Goal: Task Accomplishment & Management: Manage account settings

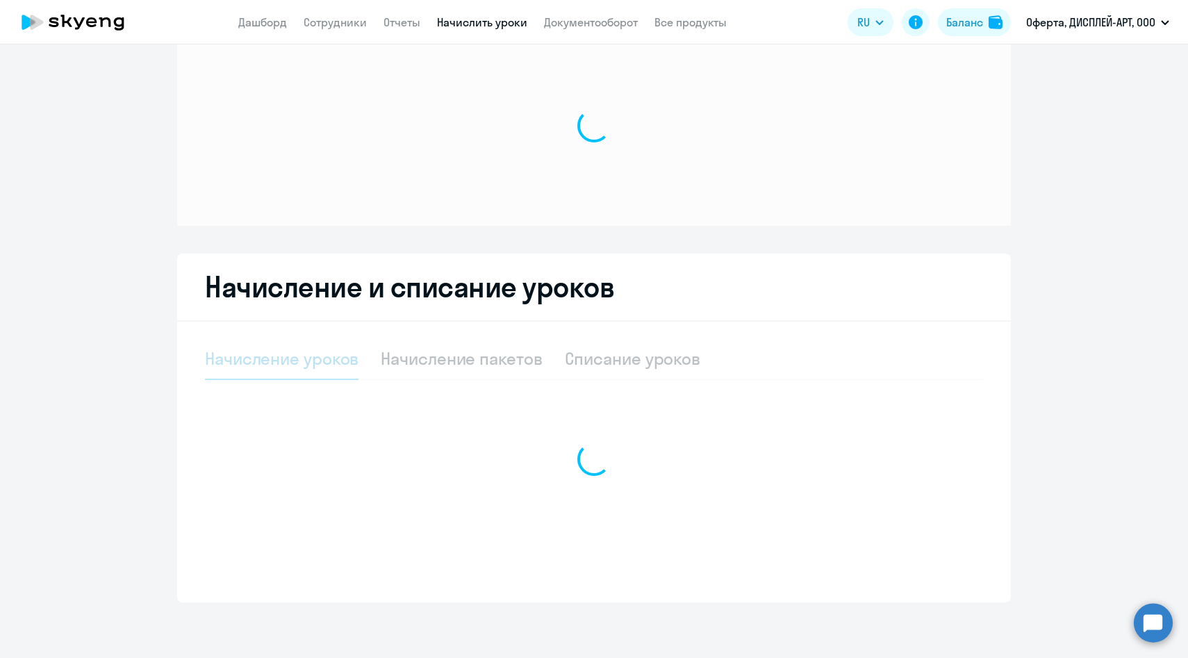
scroll to position [40, 0]
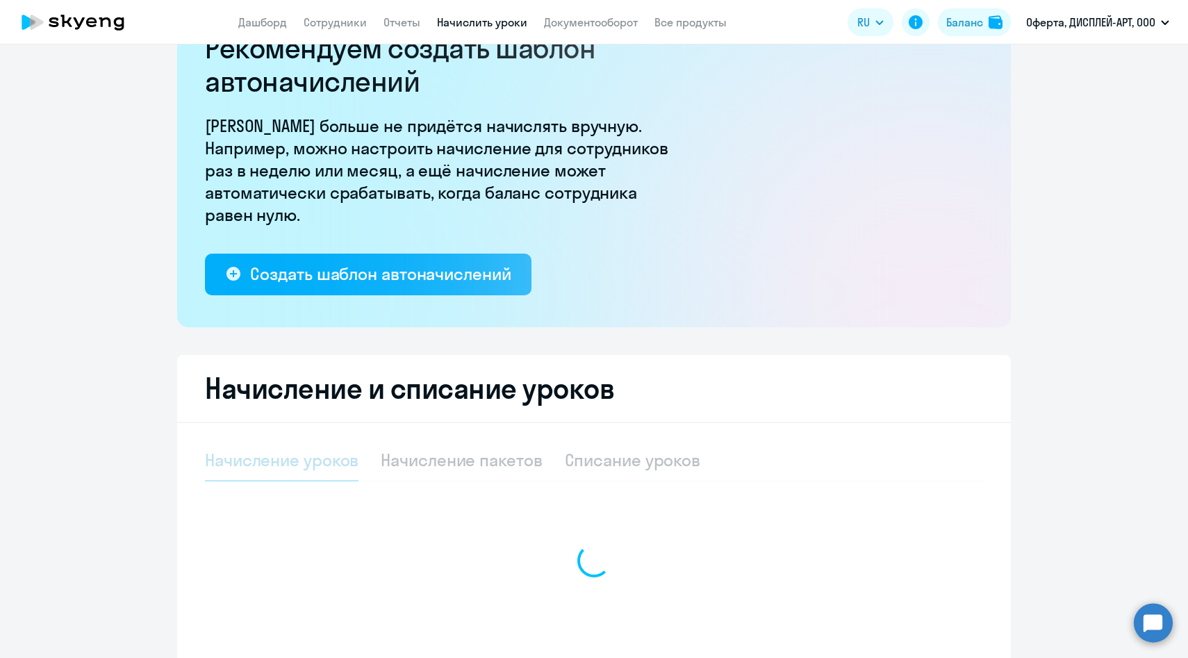
select select "10"
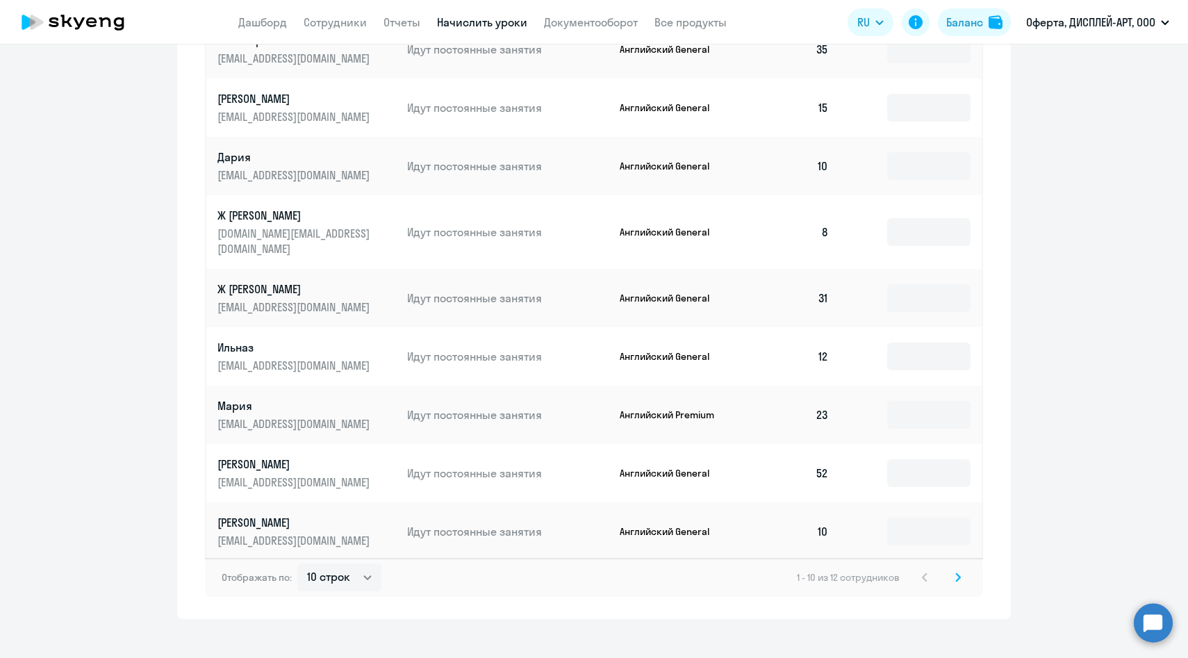
scroll to position [776, 0]
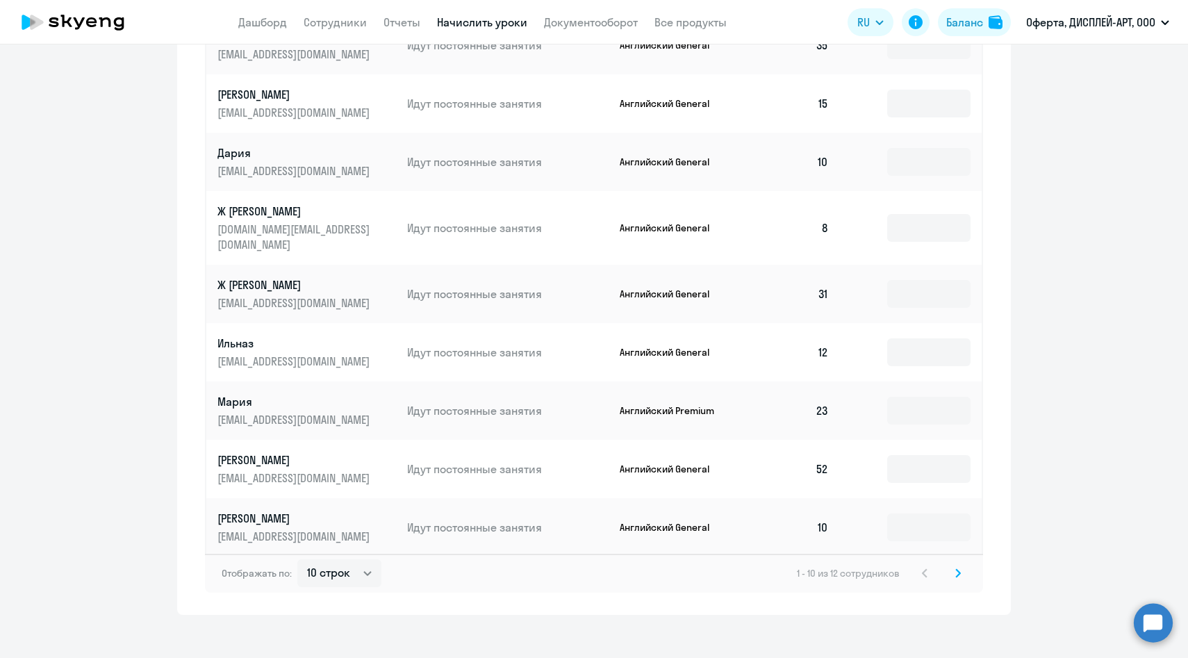
click at [959, 569] on icon at bounding box center [958, 573] width 4 height 8
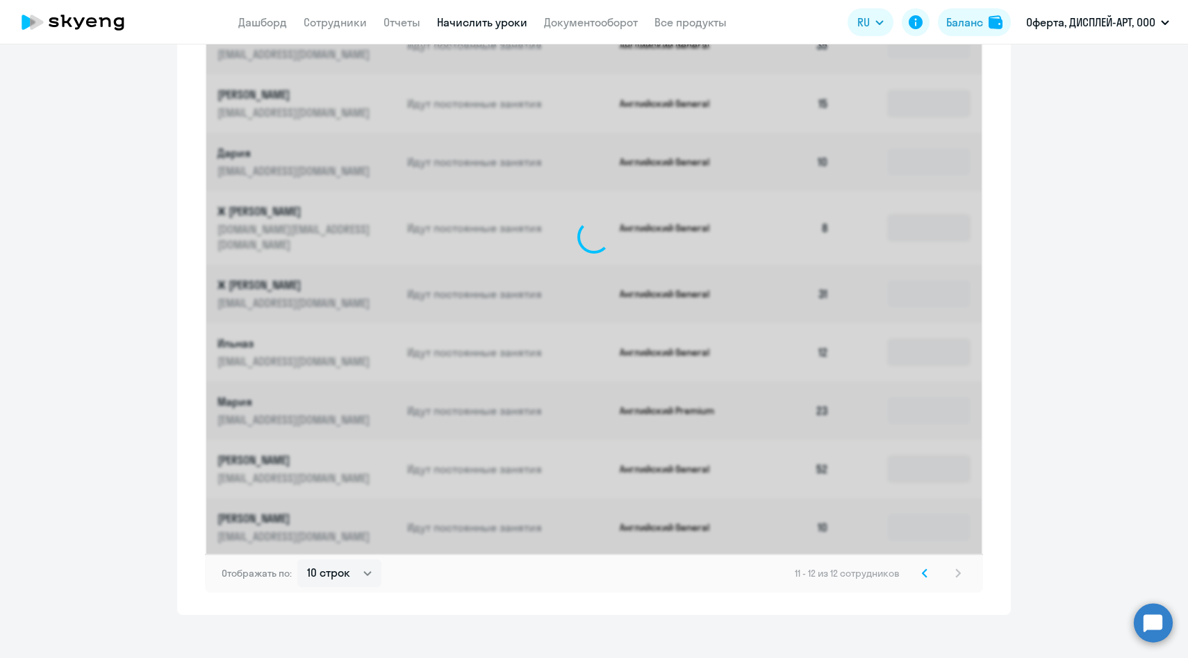
scroll to position [363, 0]
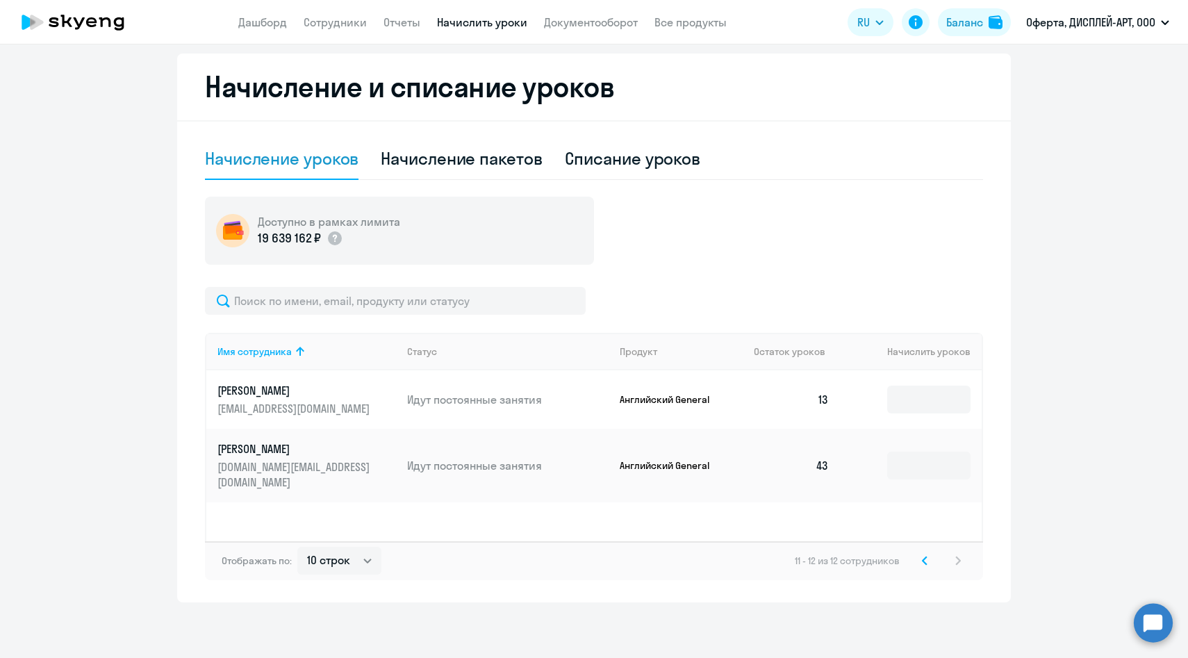
click at [920, 560] on svg-icon at bounding box center [924, 560] width 17 height 17
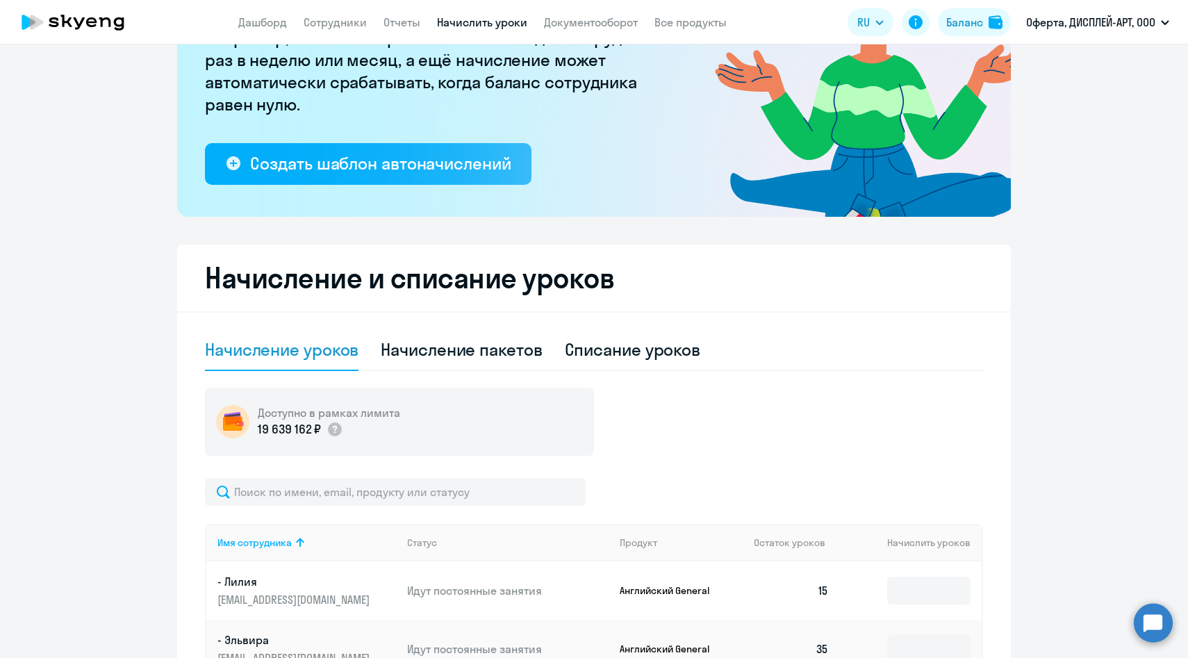
scroll to position [168, 0]
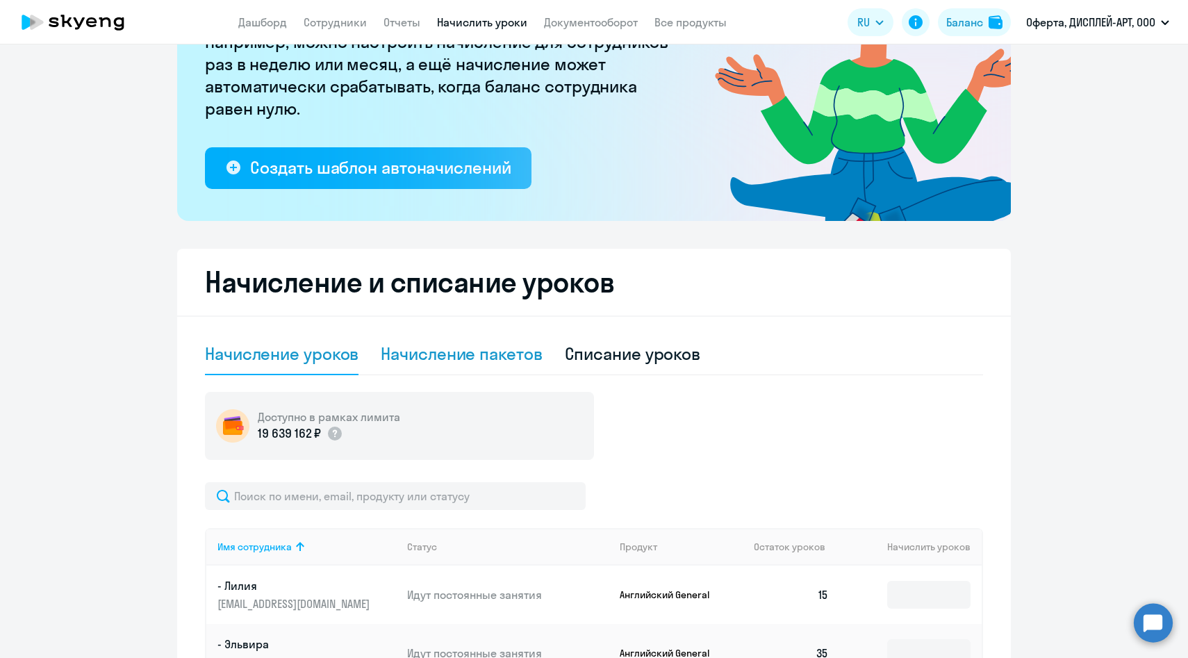
click at [493, 355] on div "Начисление пакетов" at bounding box center [461, 354] width 161 height 22
select select "10"
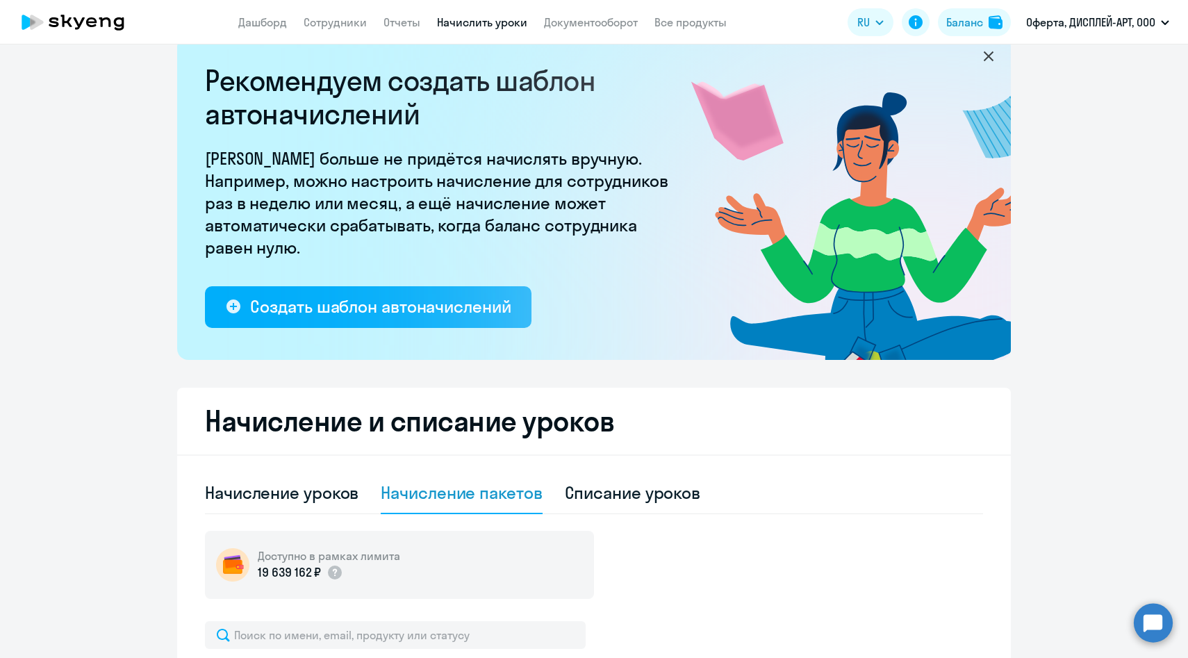
scroll to position [0, 0]
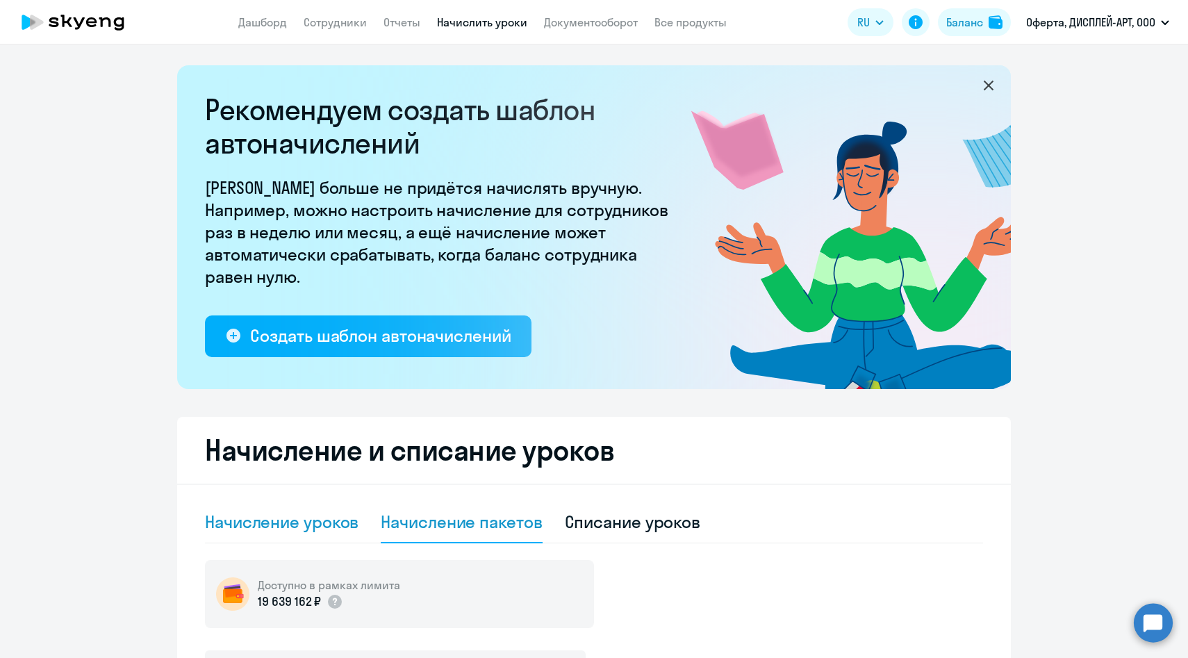
click at [292, 525] on div "Начисление уроков" at bounding box center [282, 522] width 154 height 22
select select "10"
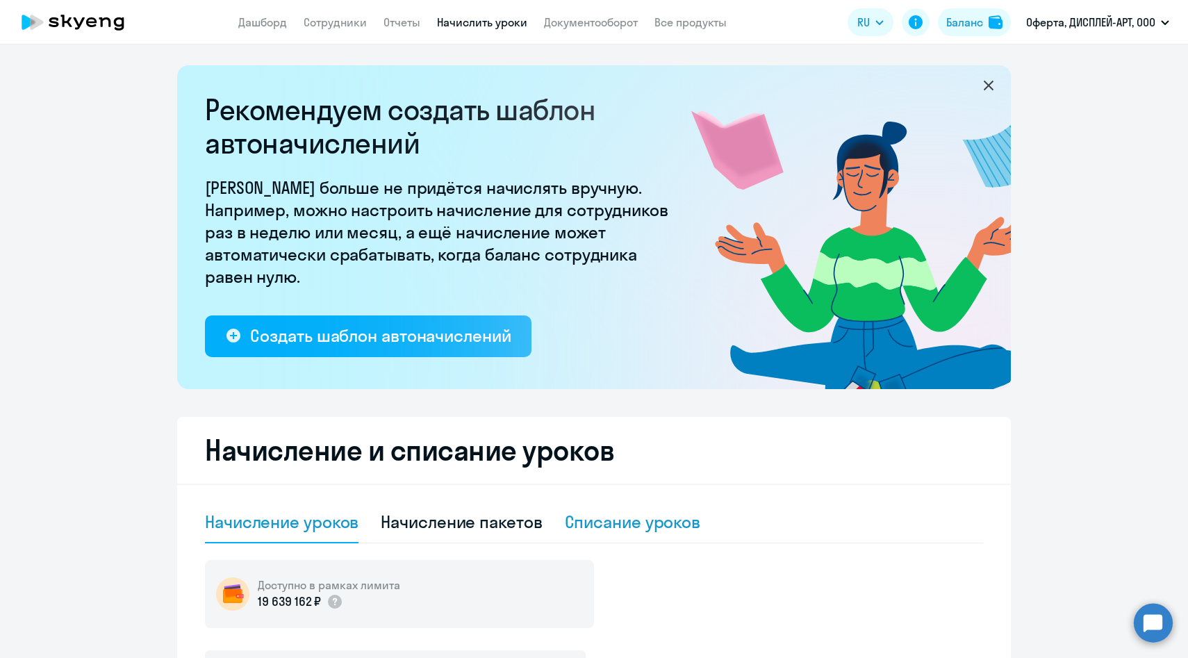
click at [635, 528] on div "Списание уроков" at bounding box center [633, 522] width 136 height 22
select select "10"
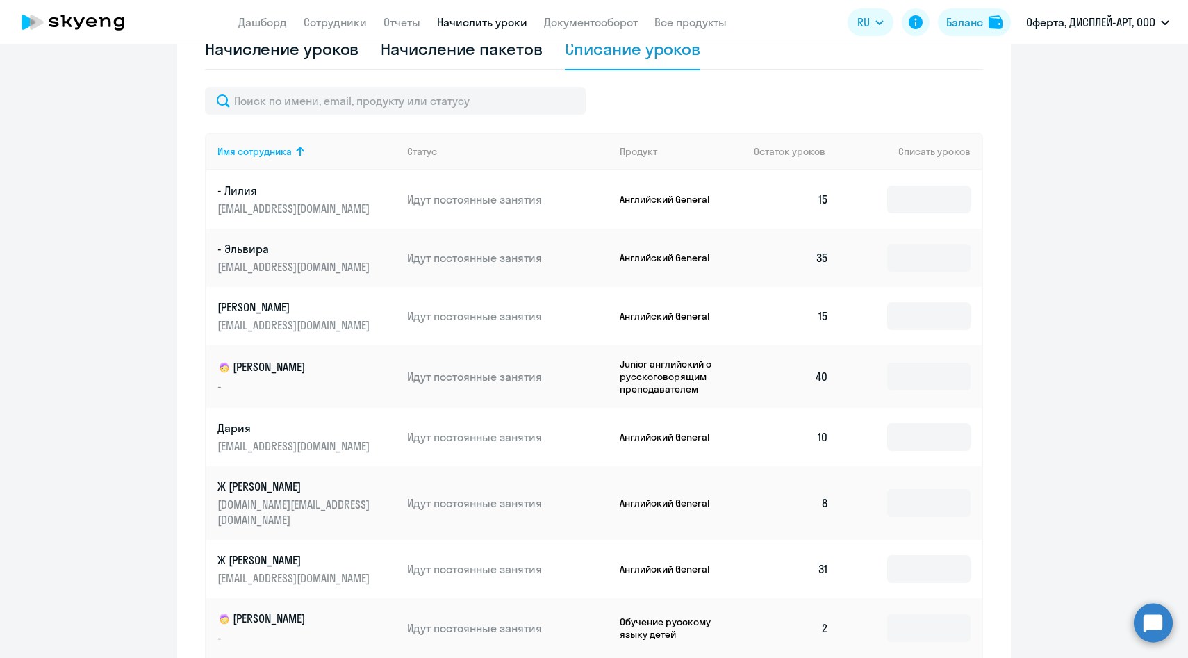
scroll to position [477, 0]
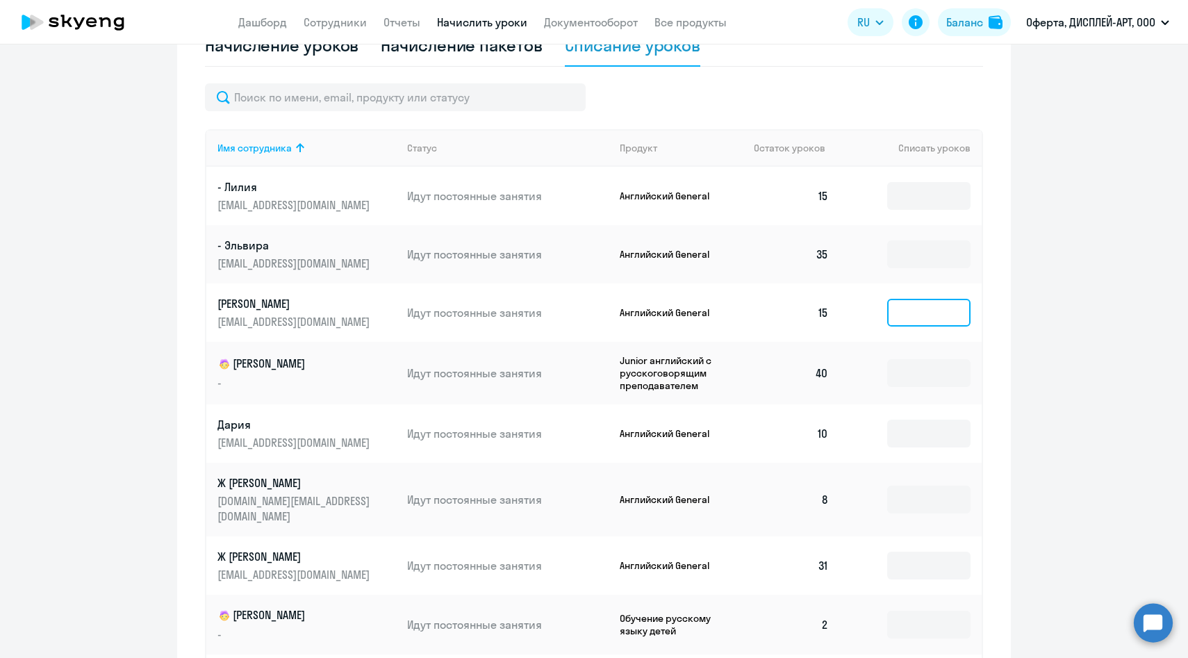
click at [905, 311] on input at bounding box center [928, 313] width 83 height 28
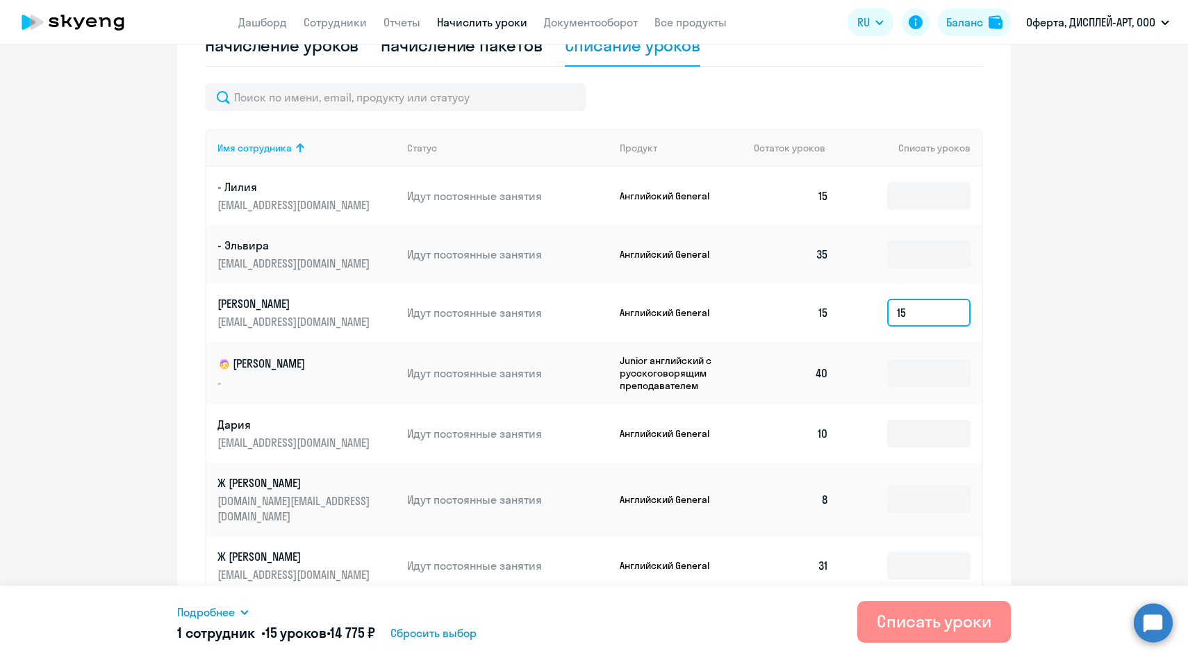
type input "15"
click at [915, 626] on div "Списать уроки" at bounding box center [934, 621] width 115 height 22
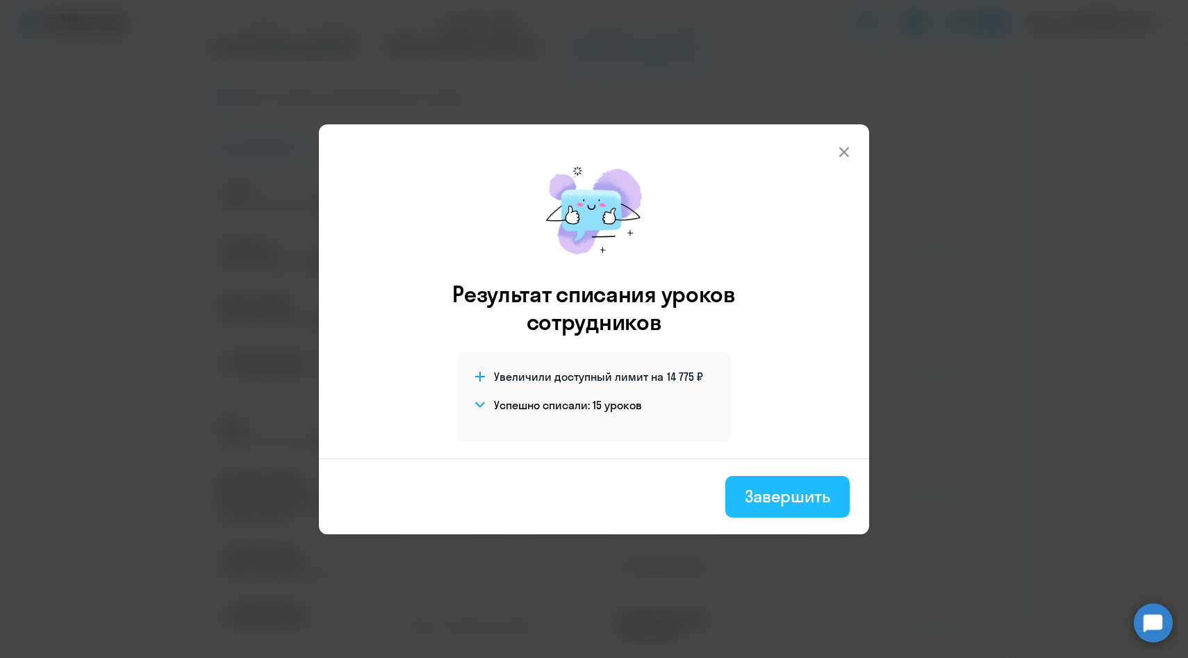
click at [775, 501] on div "Завершить" at bounding box center [787, 496] width 85 height 22
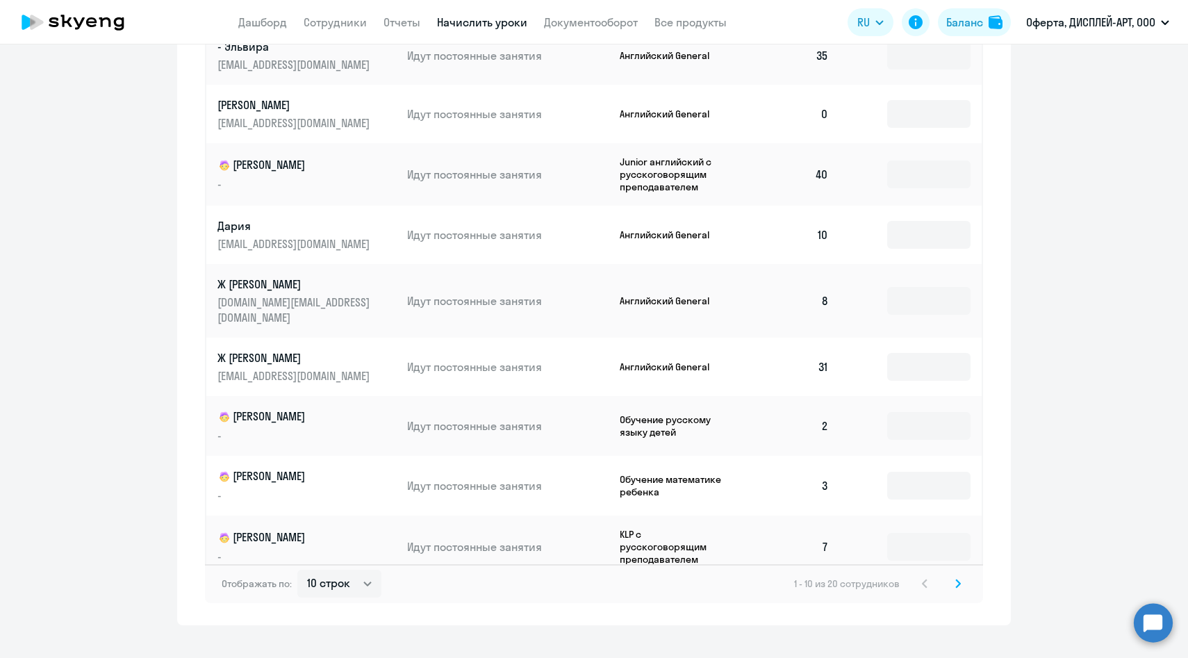
scroll to position [697, 0]
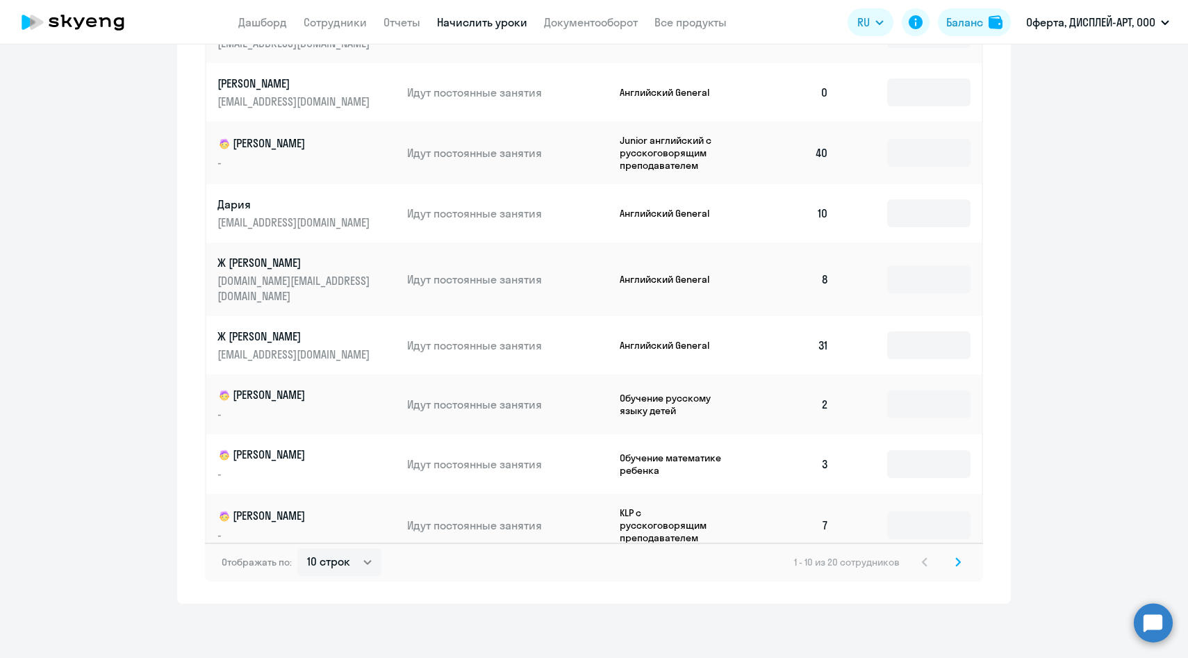
click at [958, 560] on icon at bounding box center [958, 562] width 4 height 8
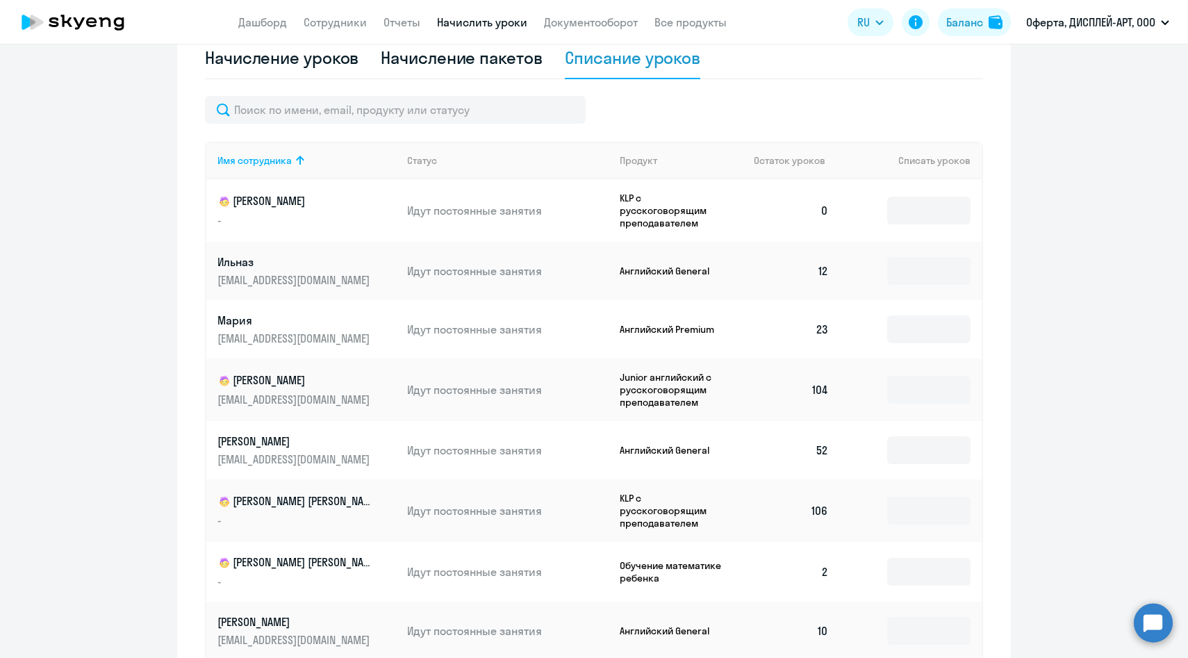
scroll to position [1, 0]
click at [920, 212] on input at bounding box center [928, 209] width 83 height 28
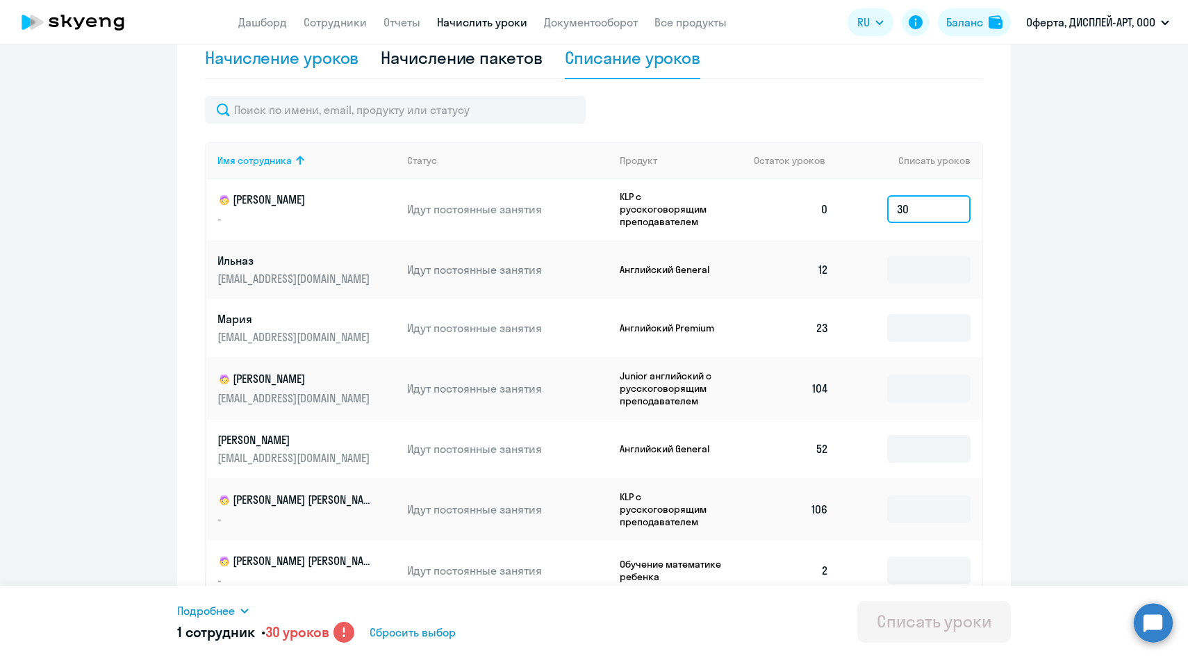
type input "30"
click at [295, 58] on div "Начисление уроков" at bounding box center [282, 58] width 154 height 22
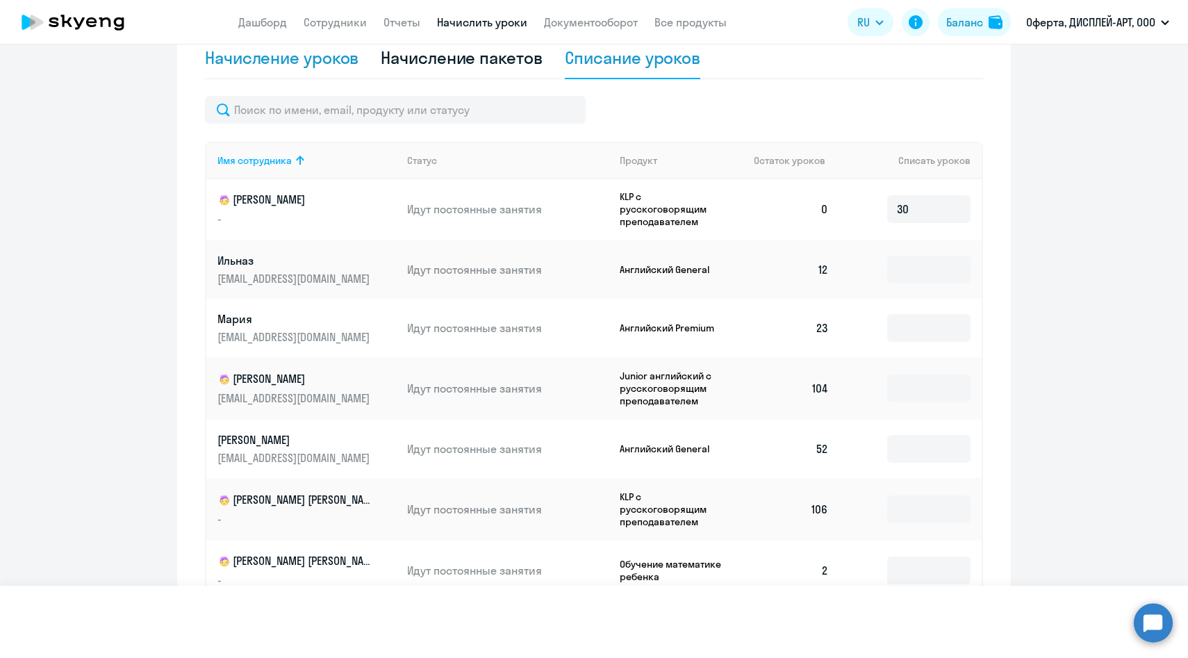
select select "10"
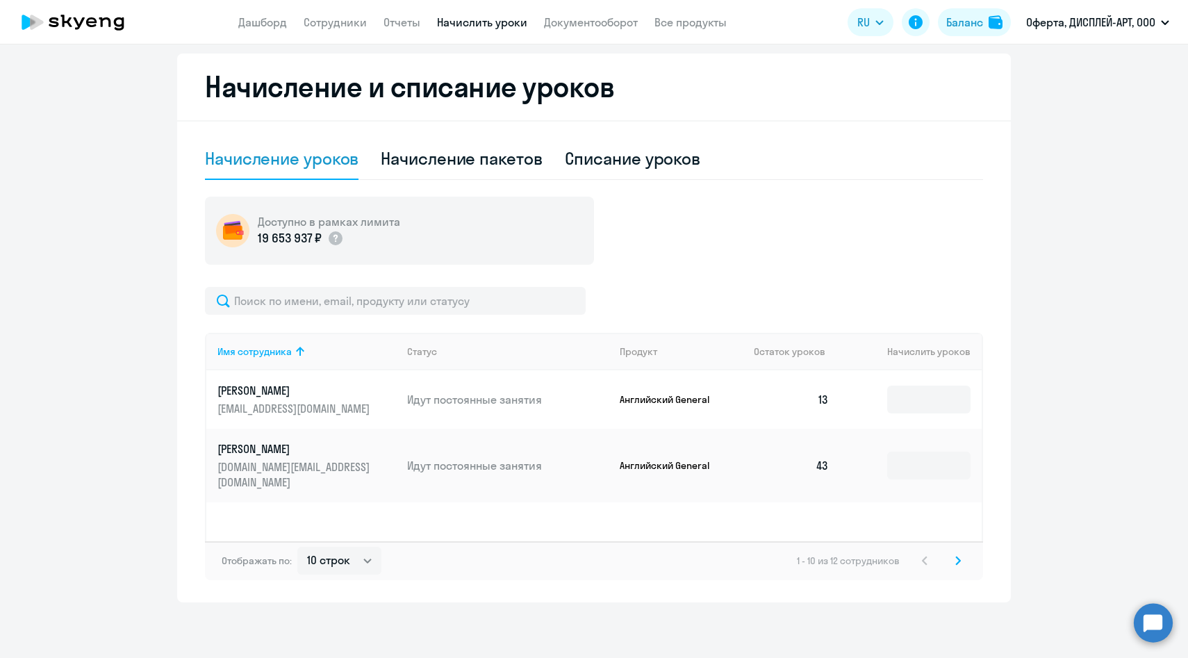
scroll to position [363, 0]
click at [964, 560] on svg-icon at bounding box center [958, 560] width 17 height 17
click at [926, 562] on icon at bounding box center [925, 561] width 6 height 10
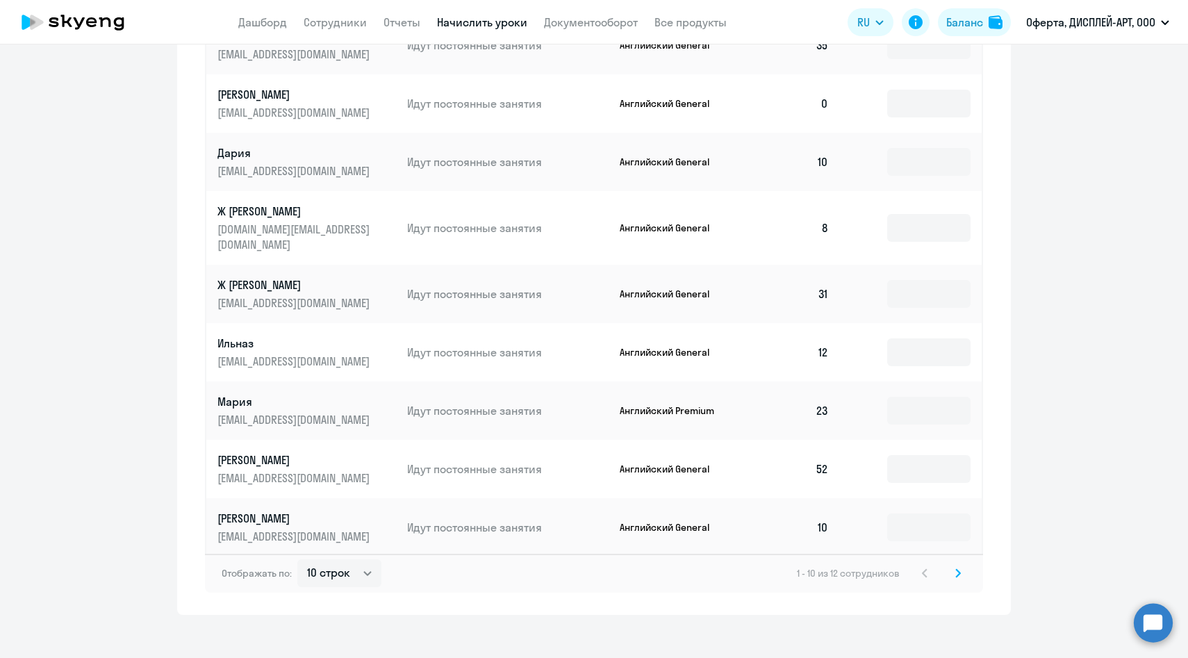
scroll to position [0, 0]
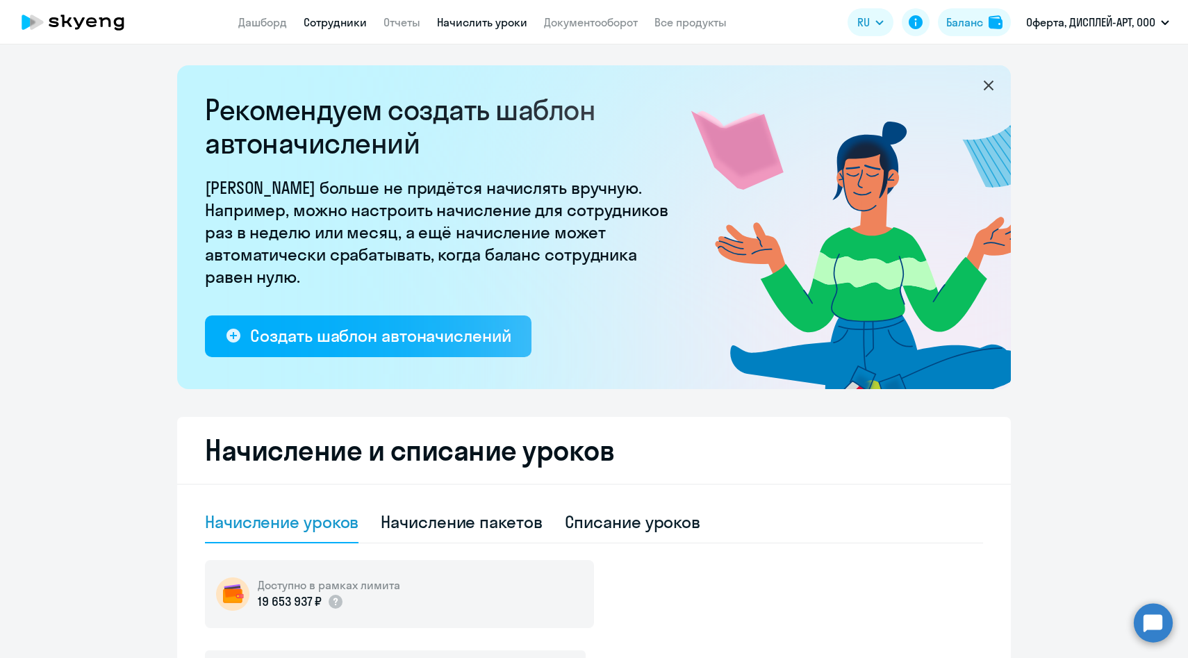
click at [324, 21] on link "Сотрудники" at bounding box center [335, 22] width 63 height 14
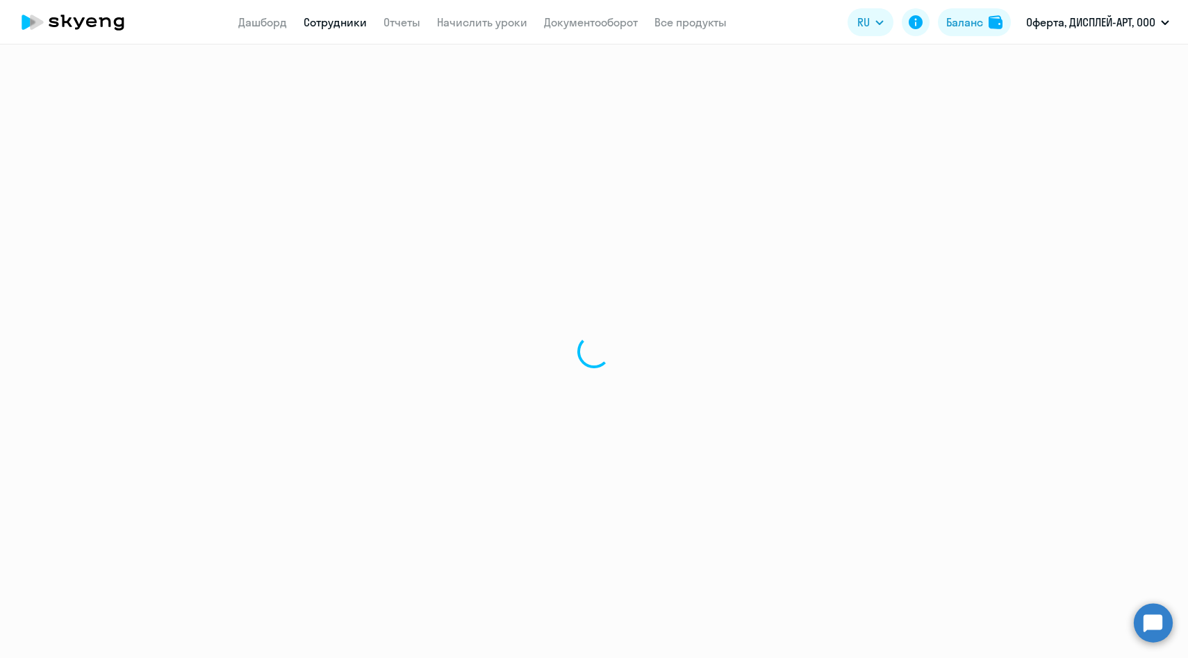
select select "30"
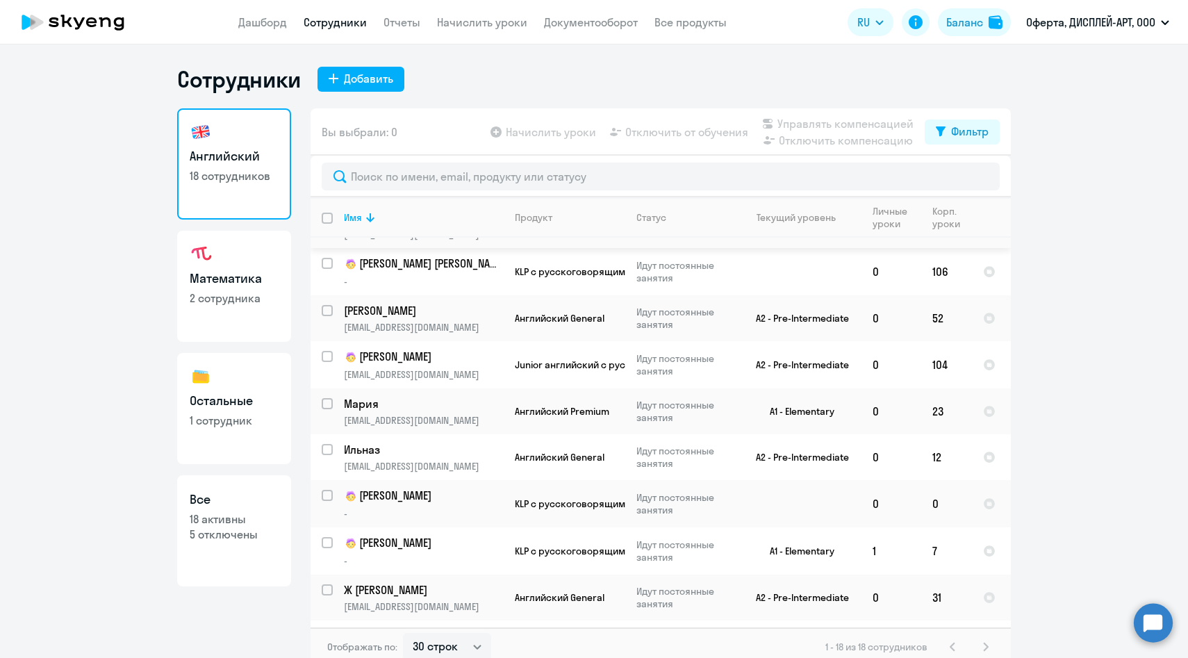
scroll to position [195, 0]
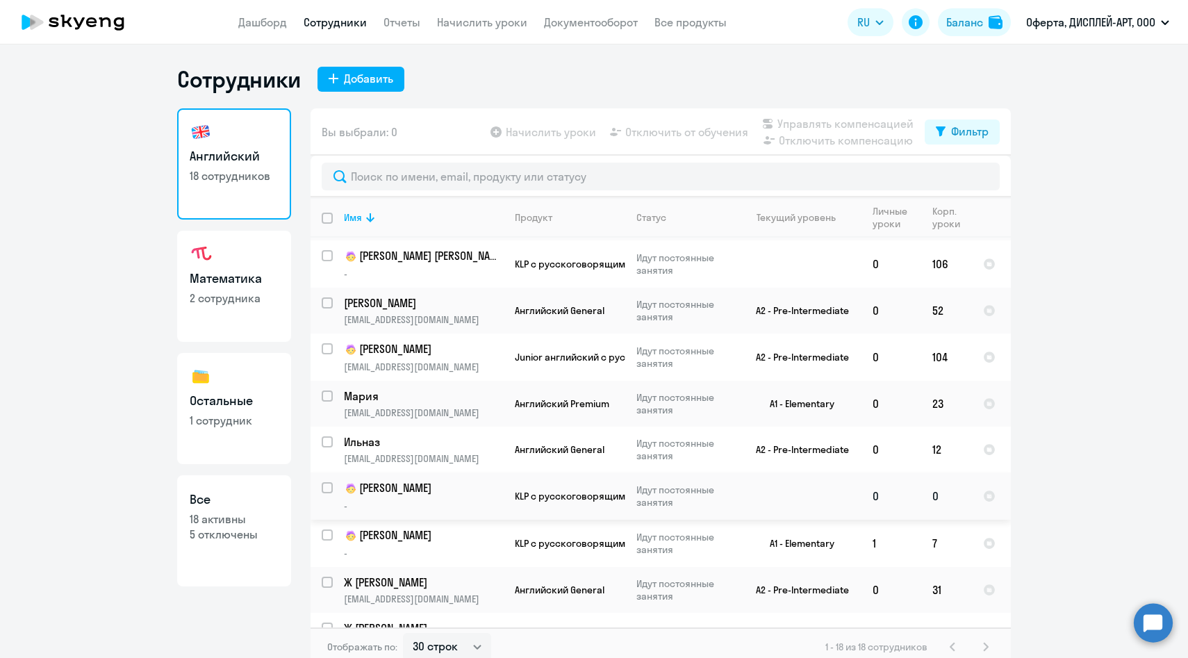
click at [805, 478] on td at bounding box center [796, 495] width 129 height 47
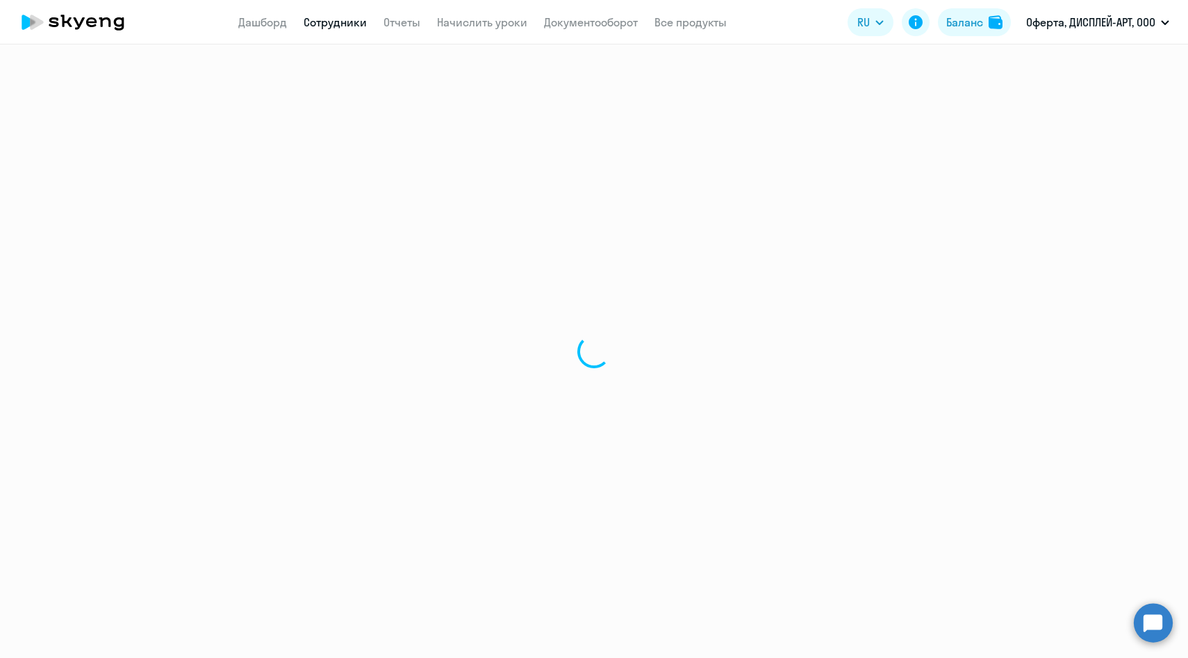
select select "english"
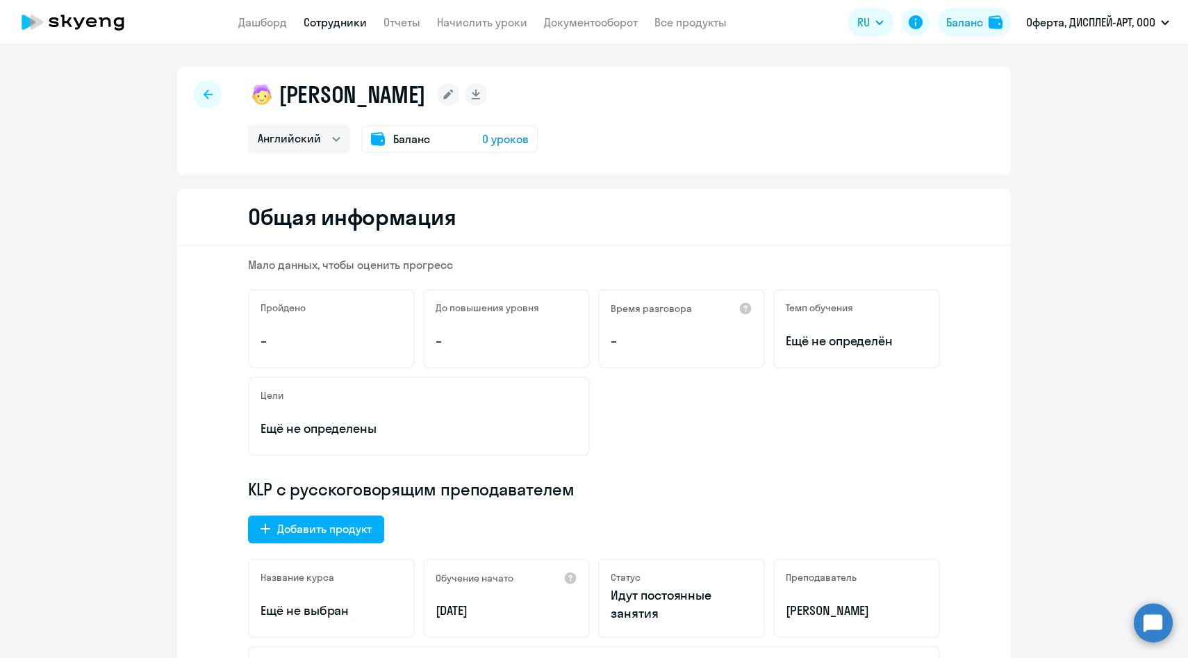
click at [501, 139] on span "0 уроков" at bounding box center [505, 139] width 47 height 17
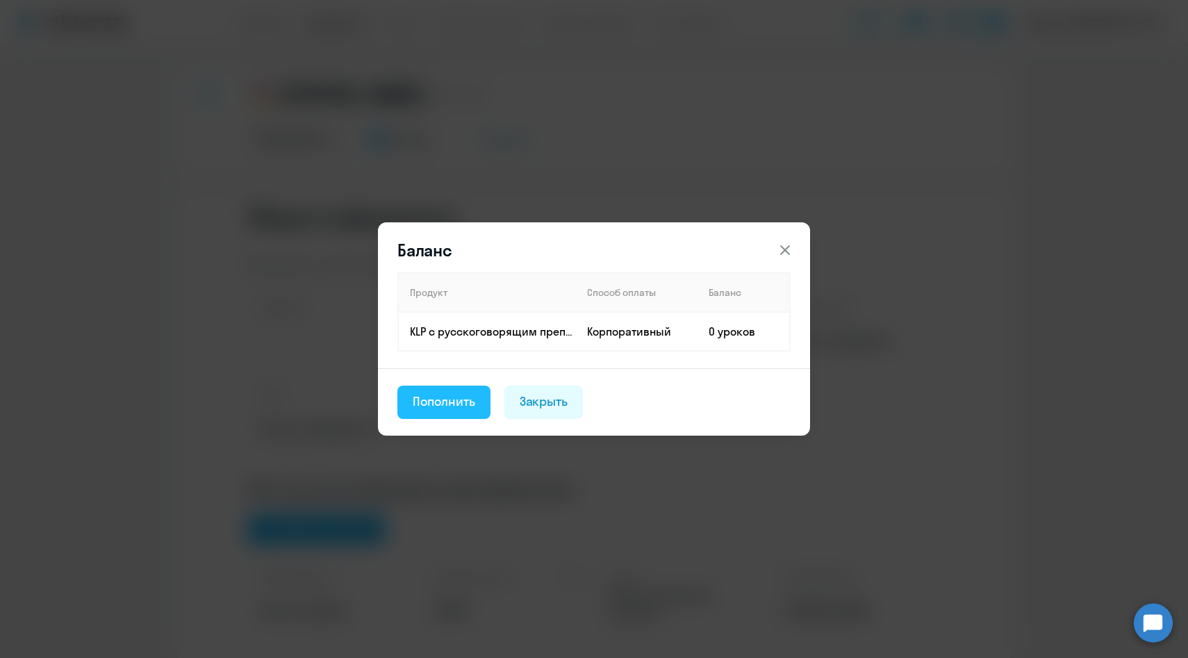
click at [459, 397] on div "Пополнить" at bounding box center [444, 402] width 63 height 18
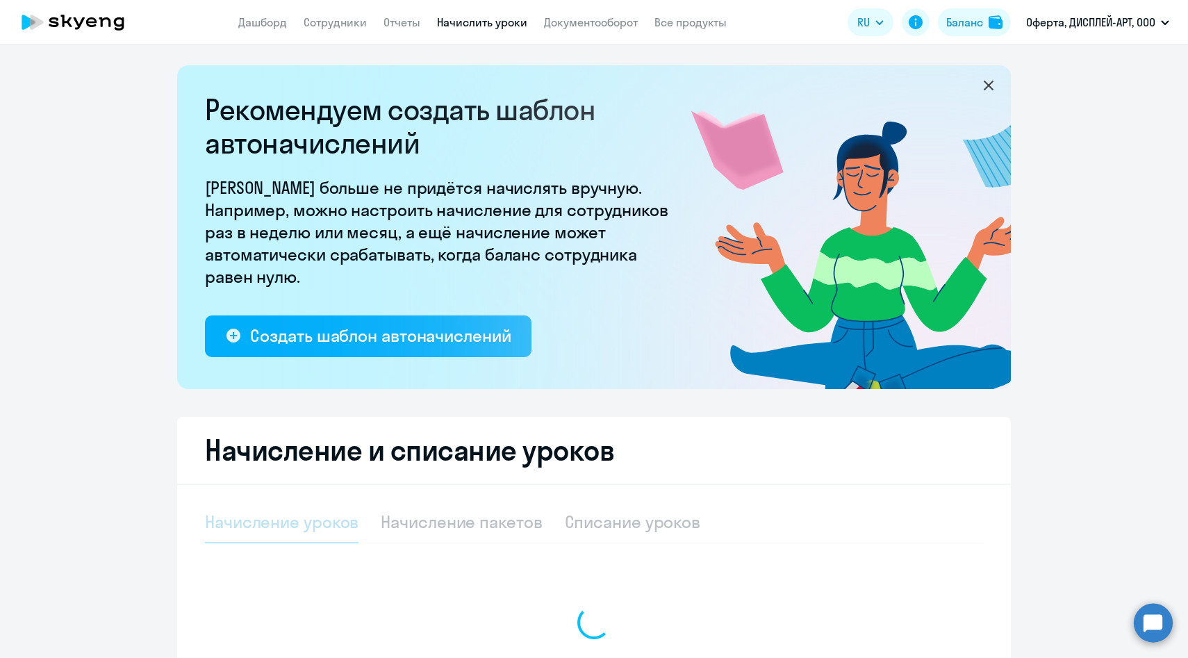
select select "10"
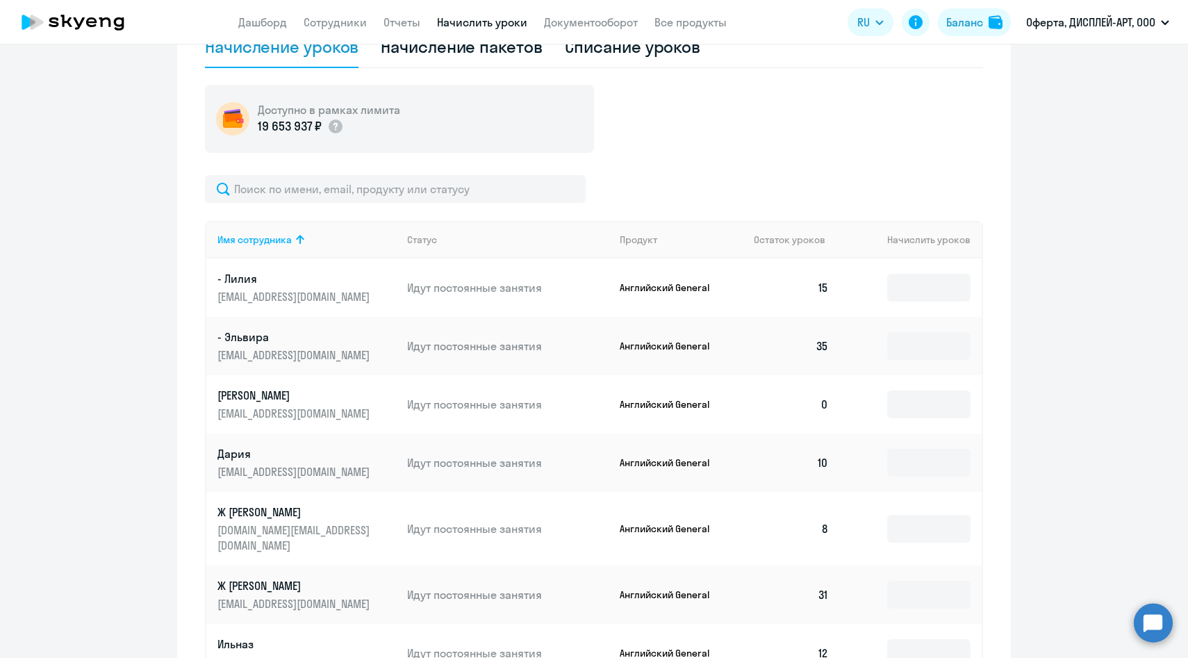
scroll to position [477, 0]
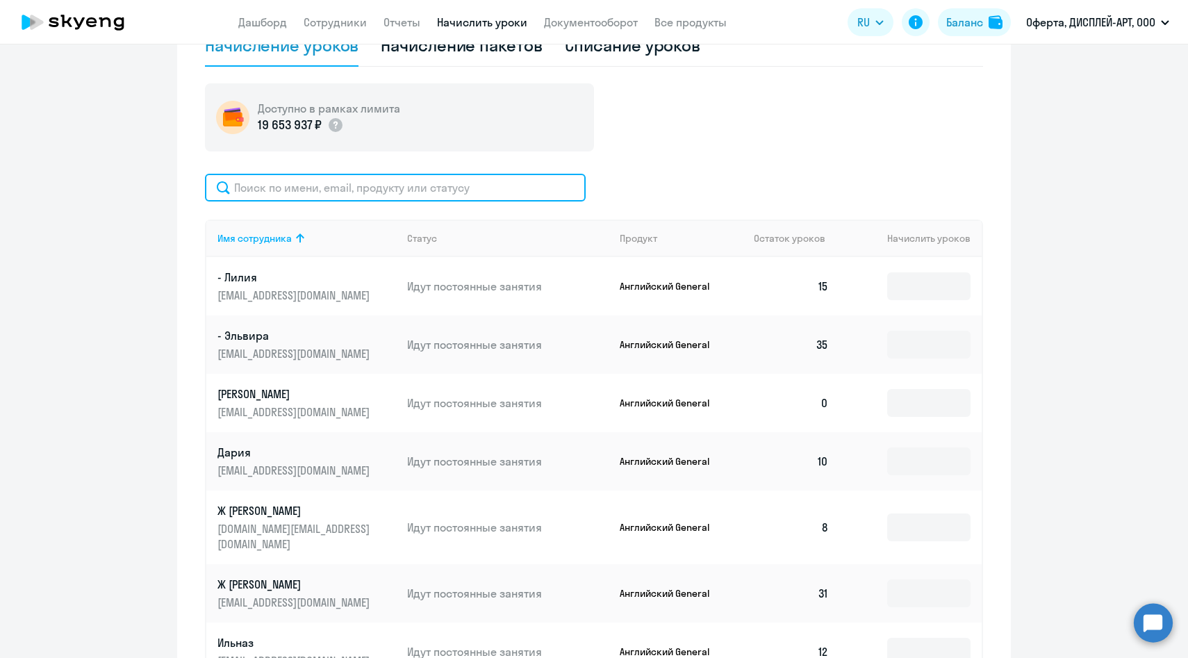
click at [489, 186] on input "text" at bounding box center [395, 188] width 381 height 28
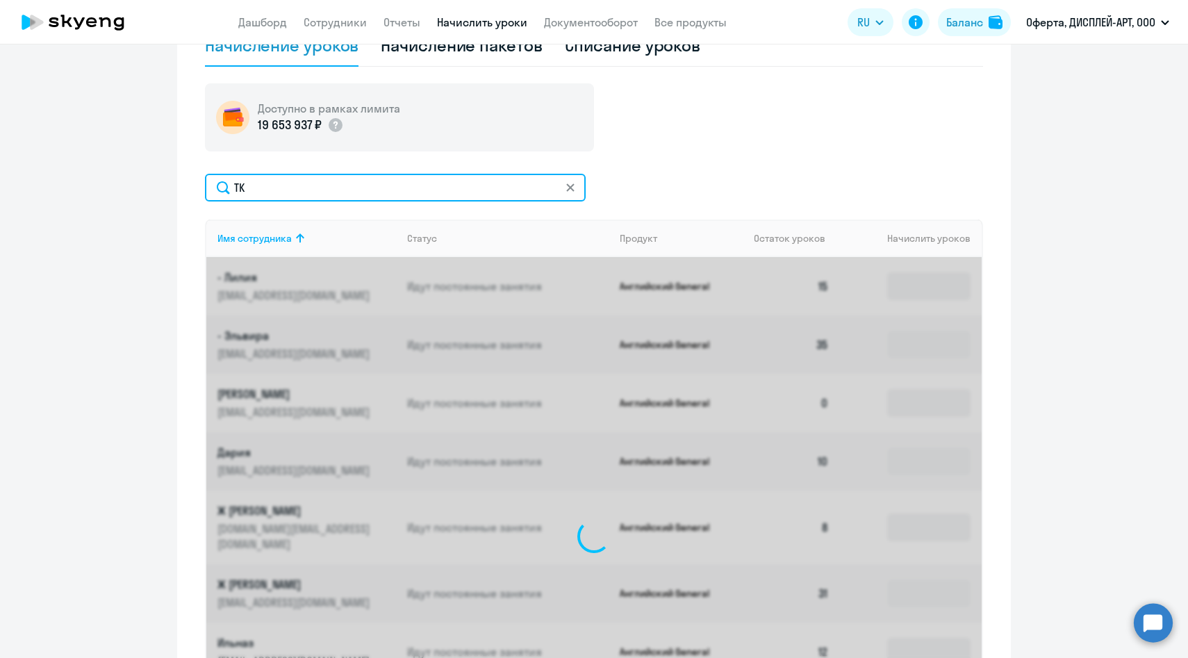
scroll to position [363, 0]
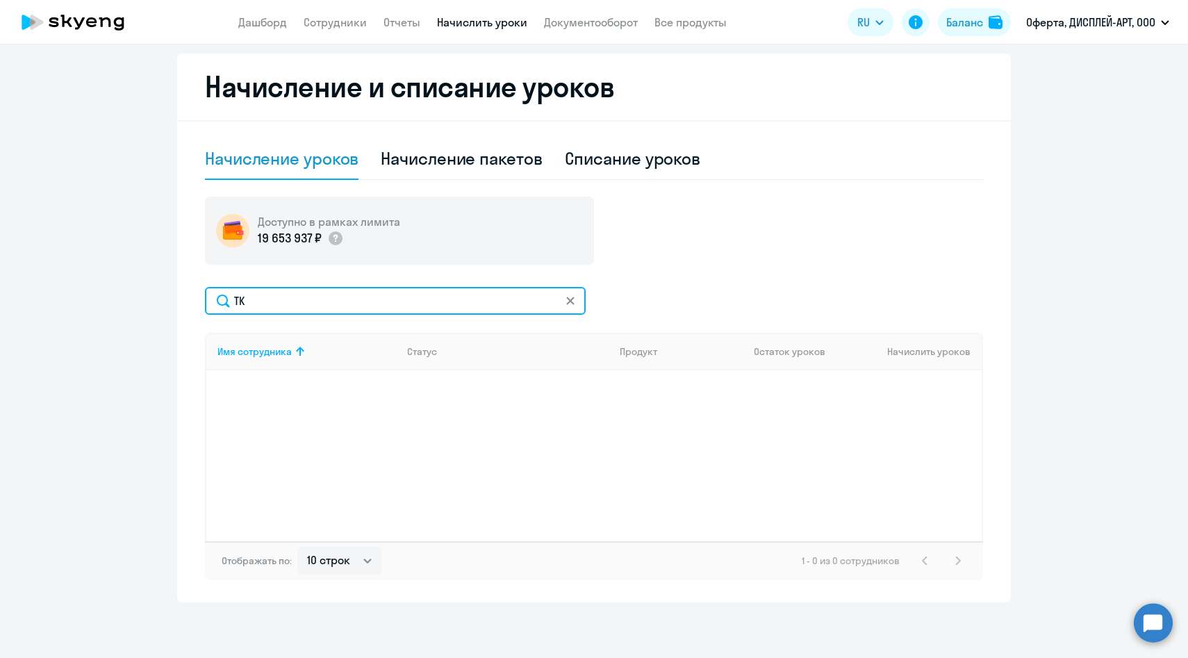
type input "T"
type input "е"
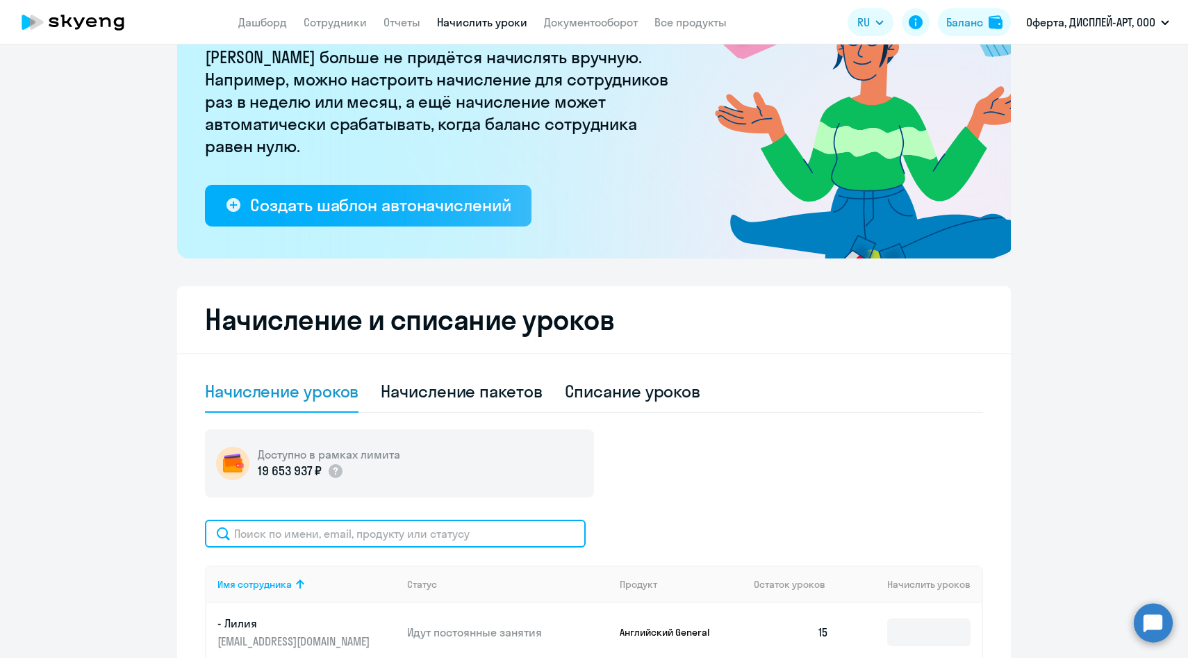
scroll to position [0, 0]
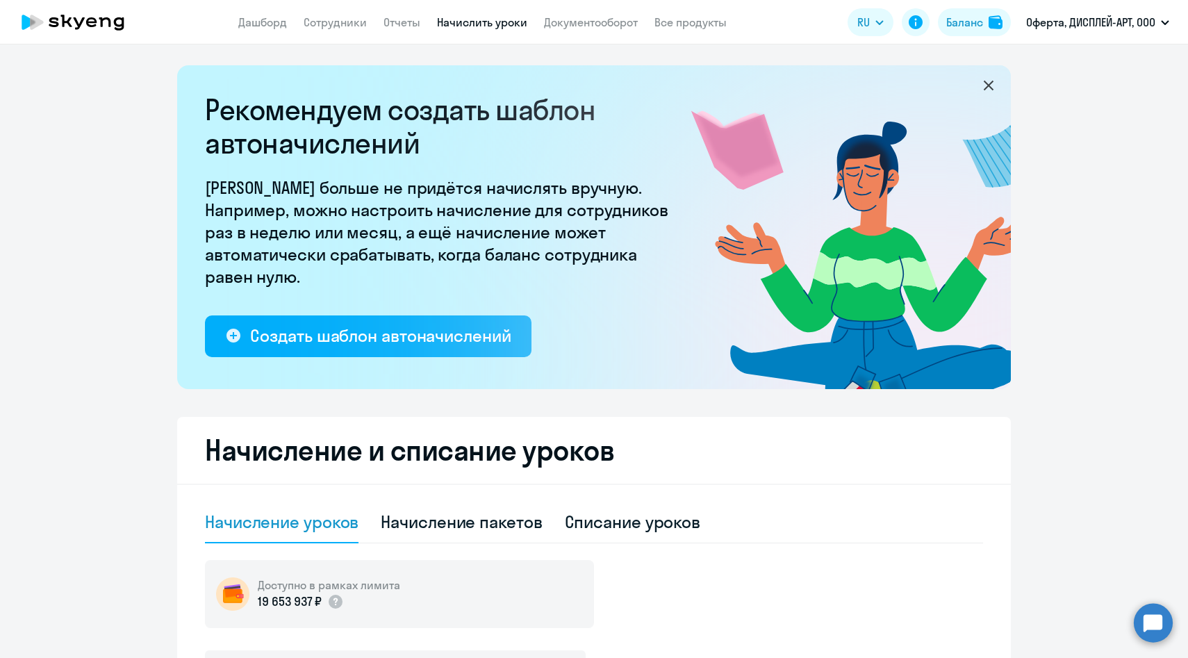
click at [452, 19] on link "Начислить уроки" at bounding box center [482, 22] width 90 height 14
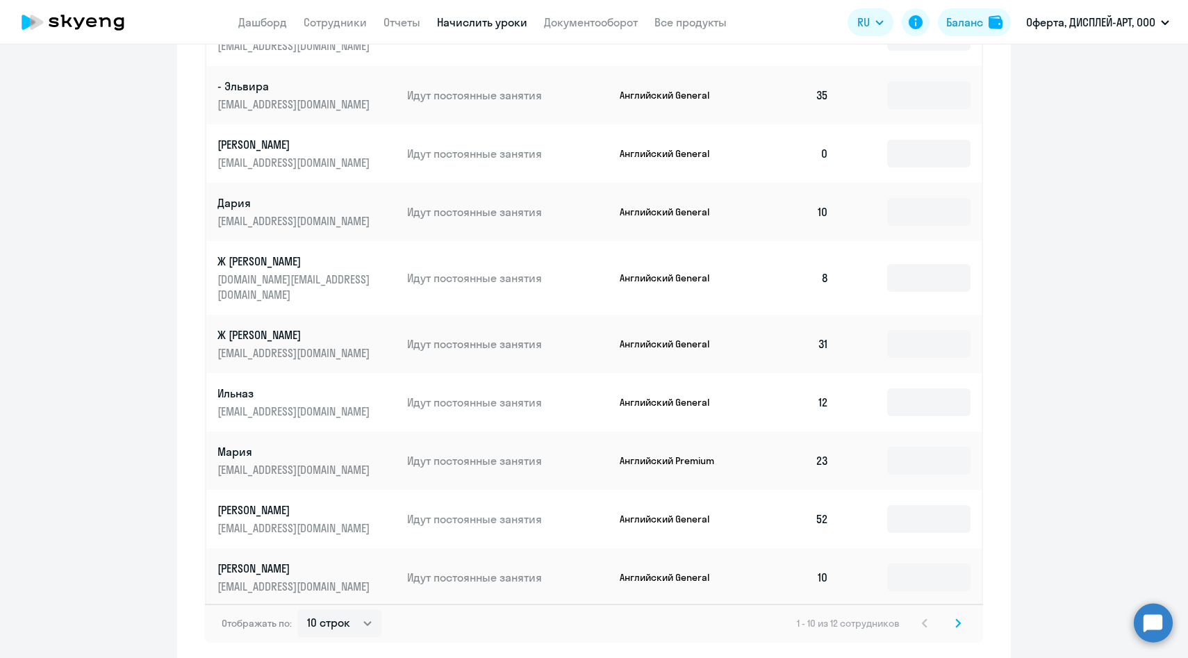
scroll to position [776, 0]
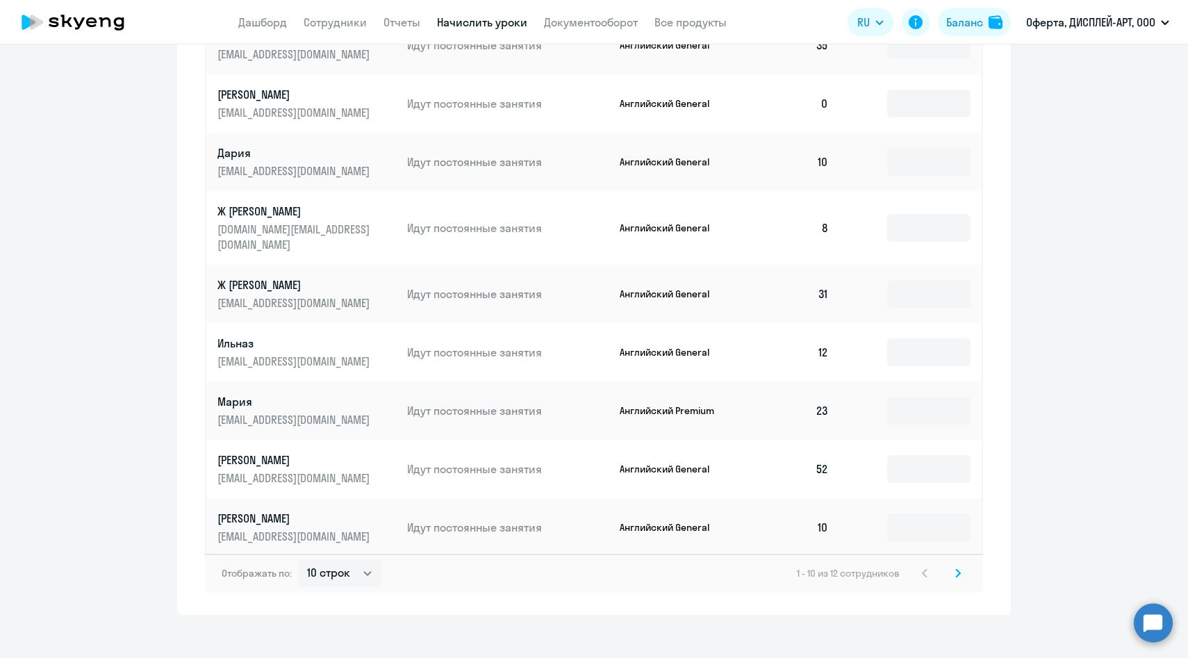
click at [957, 569] on icon at bounding box center [958, 573] width 4 height 8
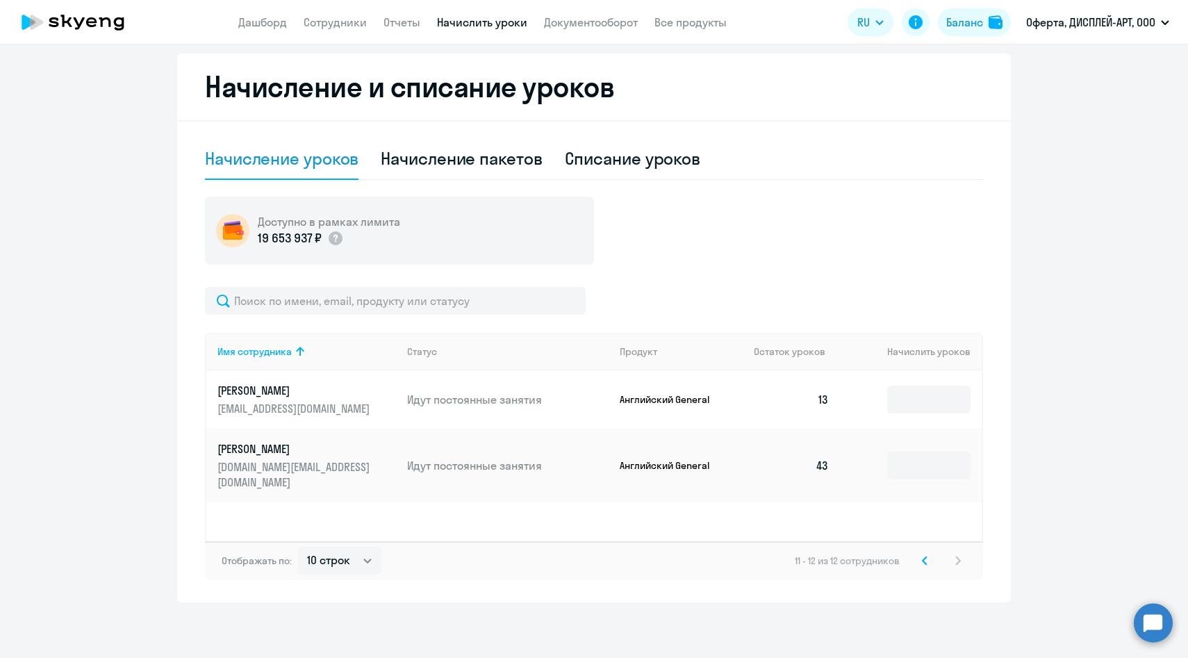
scroll to position [363, 0]
click at [494, 158] on div "Начисление пакетов" at bounding box center [461, 158] width 161 height 22
select select "10"
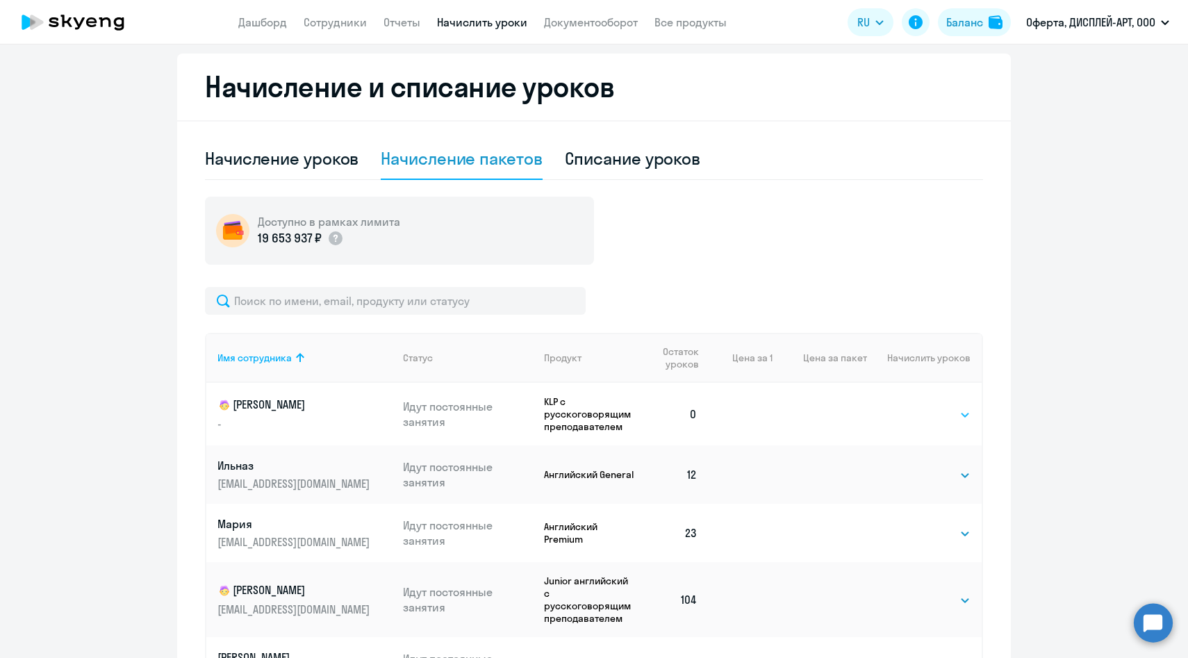
click at [938, 408] on select "Выбрать 4 8 16 32 64 96 128" at bounding box center [942, 414] width 57 height 17
select select "32"
click at [914, 406] on select "Выбрать 4 8 16 32 64 96 128" at bounding box center [942, 414] width 57 height 17
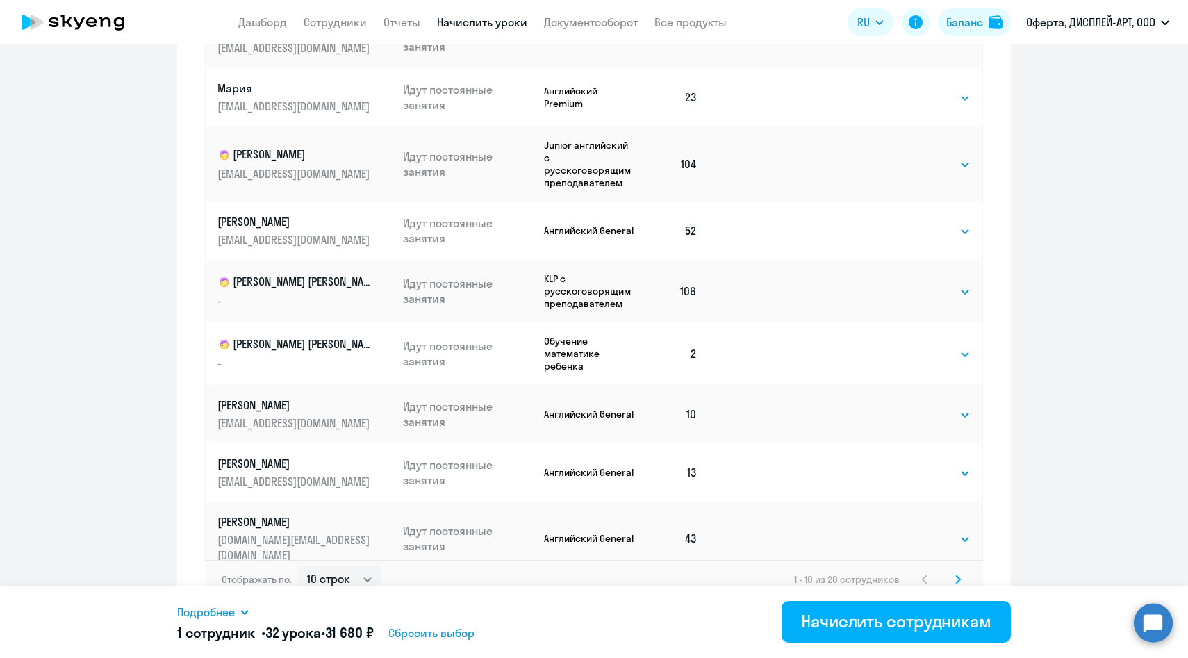
scroll to position [789, 0]
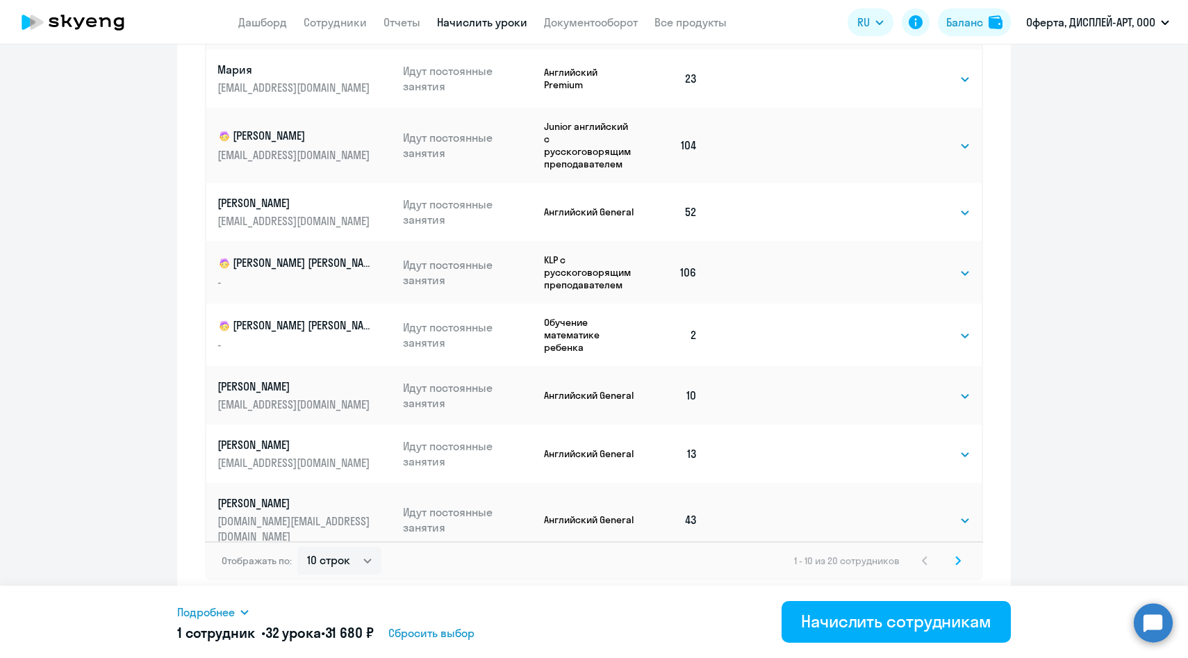
click at [953, 560] on svg-icon at bounding box center [958, 560] width 17 height 17
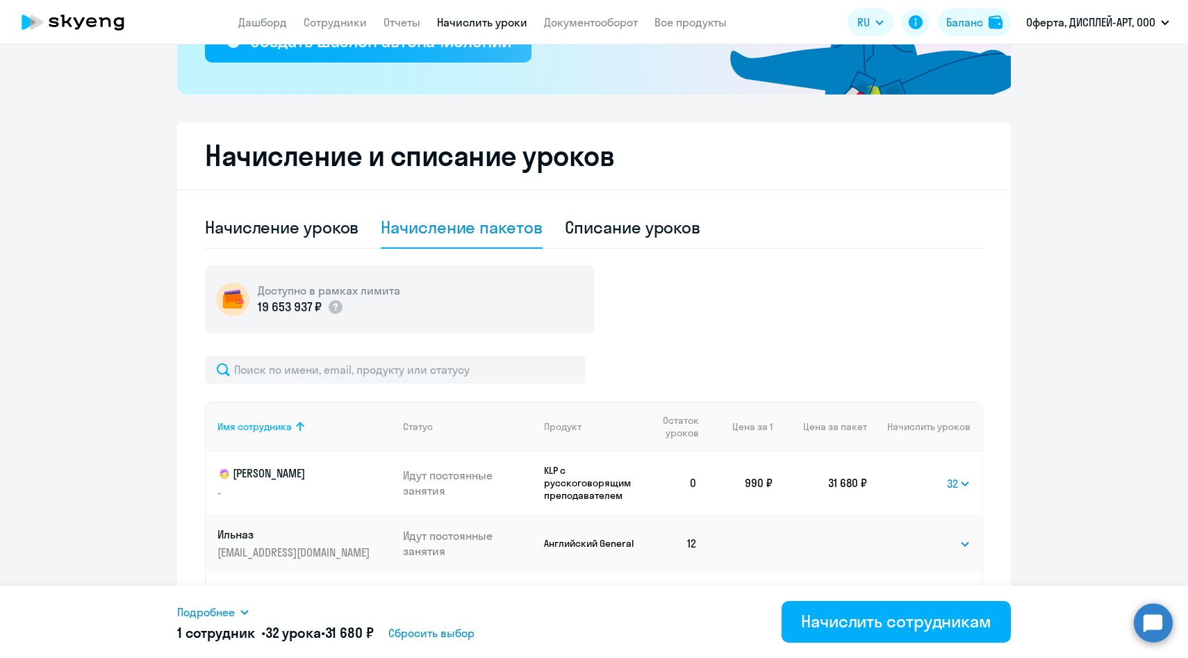
scroll to position [267, 0]
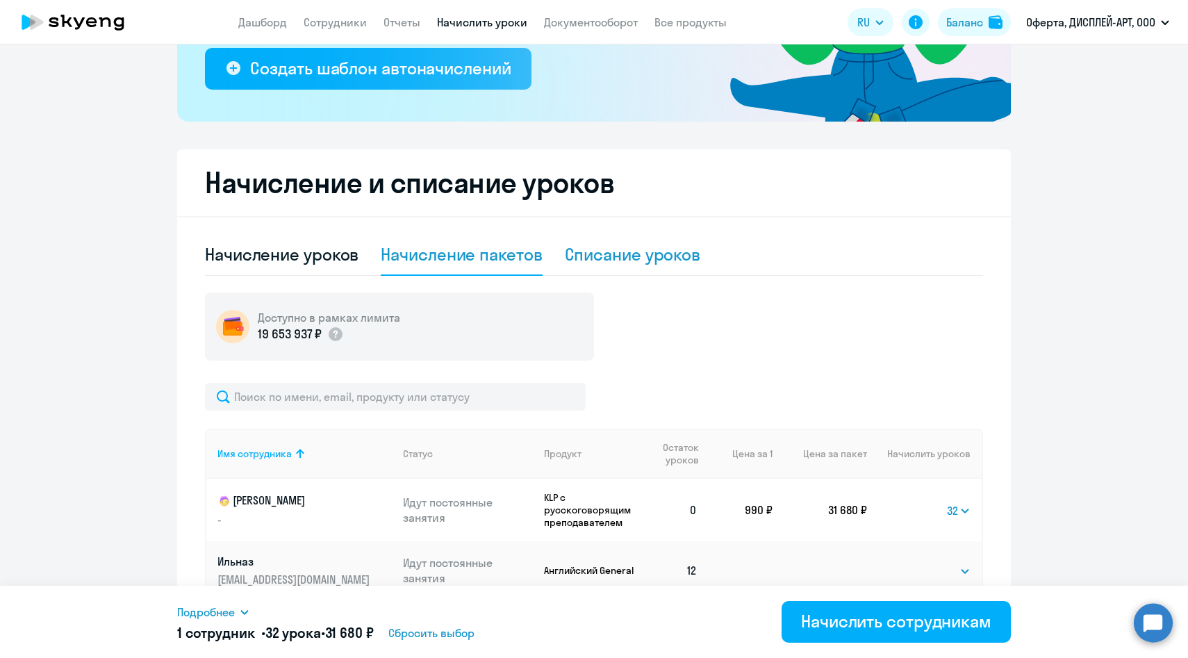
click at [643, 256] on div "Списание уроков" at bounding box center [633, 254] width 136 height 22
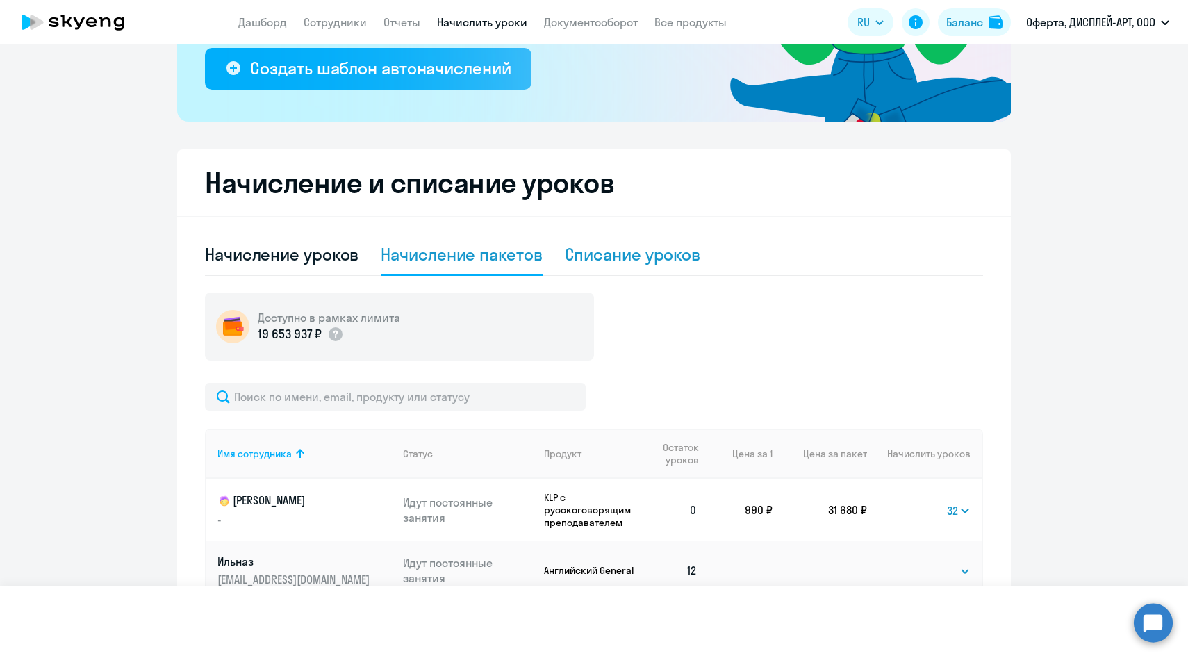
select select "10"
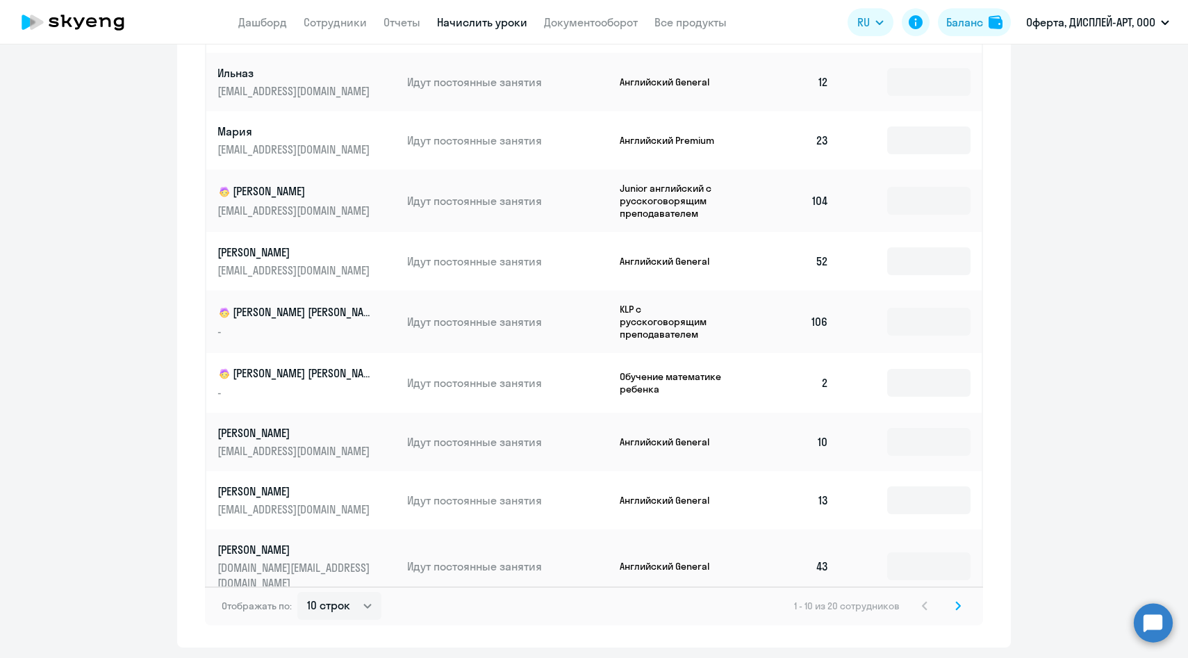
scroll to position [698, 0]
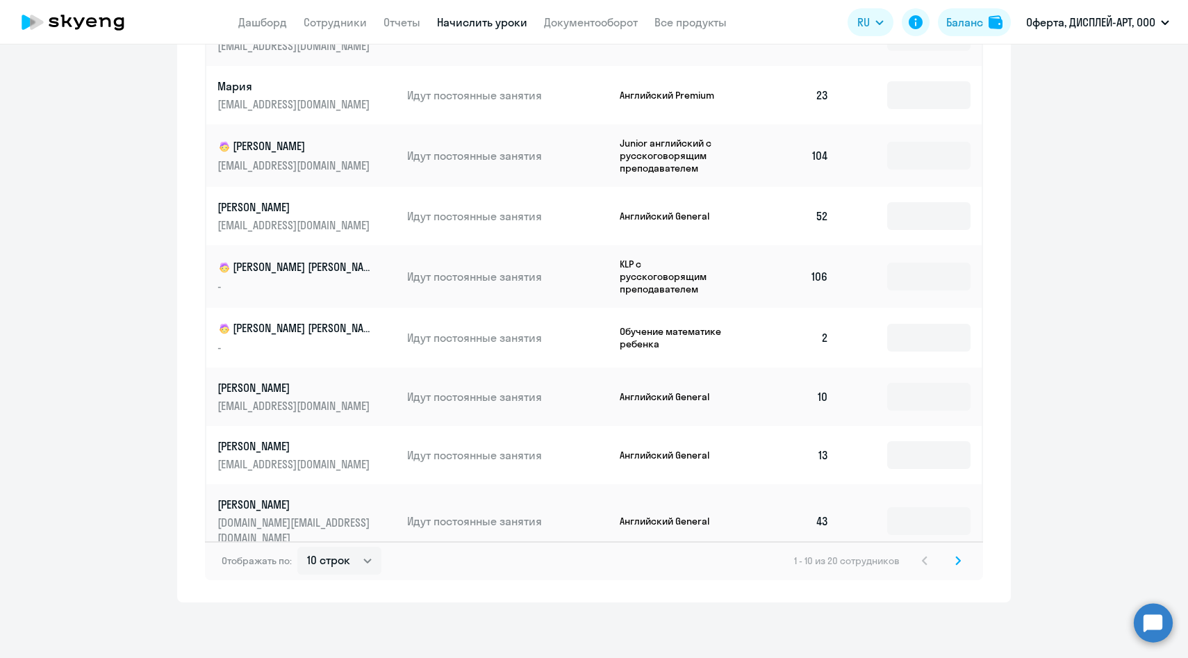
click at [953, 568] on svg-icon at bounding box center [958, 560] width 17 height 17
click at [270, 22] on link "Дашборд" at bounding box center [262, 22] width 49 height 14
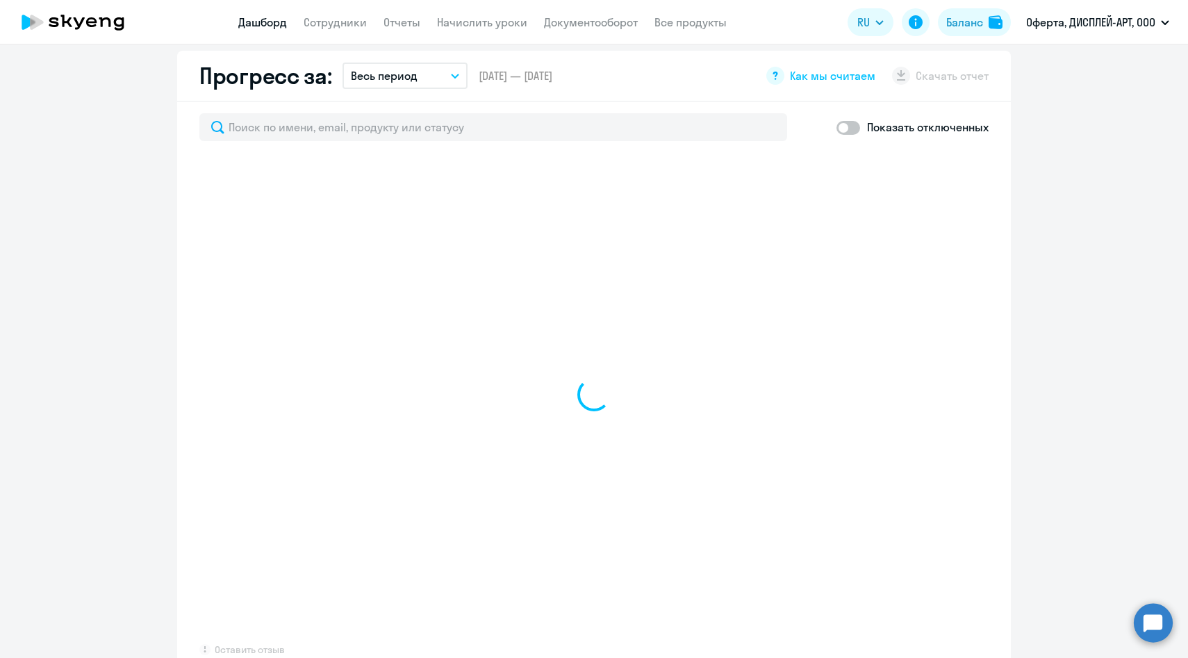
scroll to position [796, 0]
